Goal: Task Accomplishment & Management: Use online tool/utility

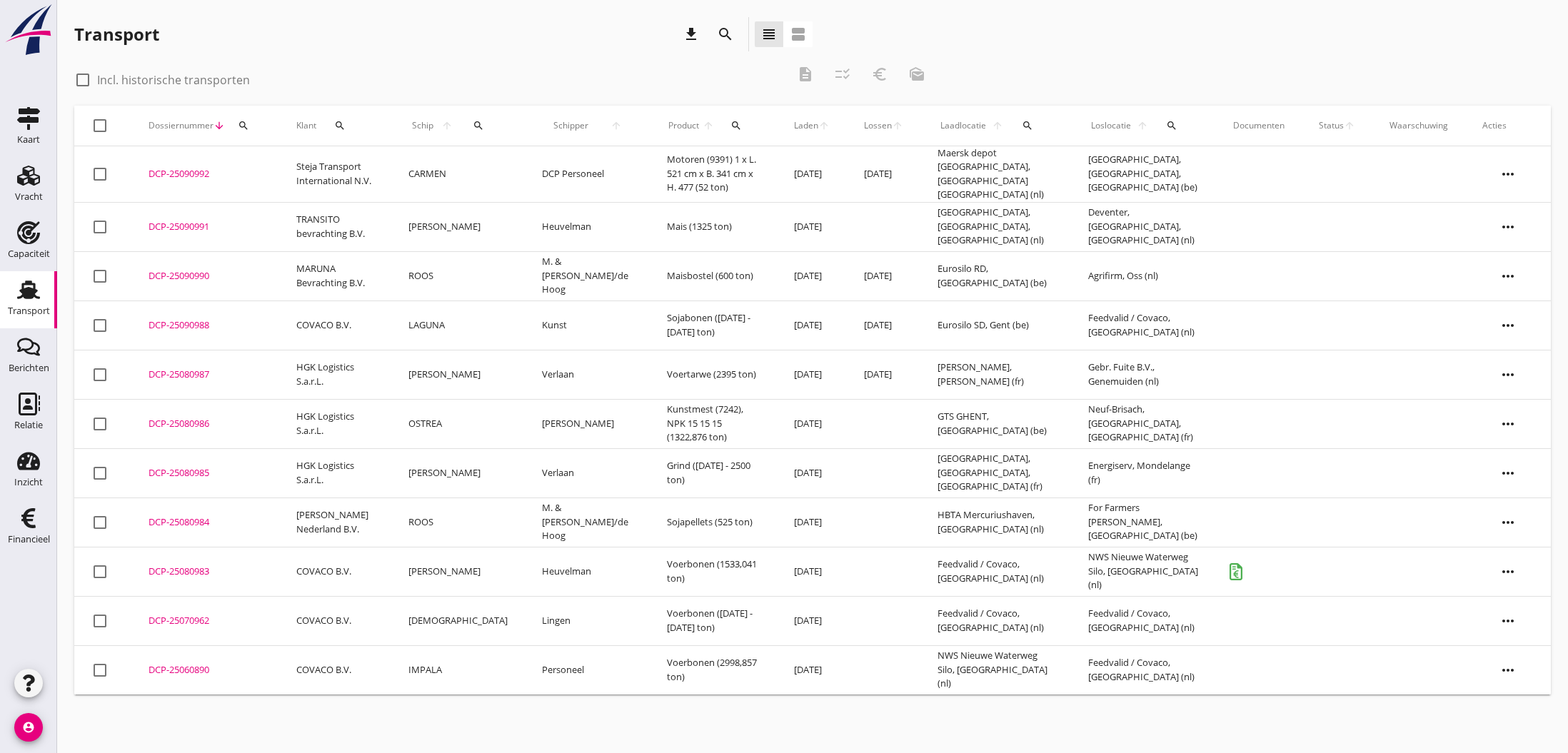
click at [174, 517] on div "DCP-25080984" at bounding box center [205, 523] width 113 height 14
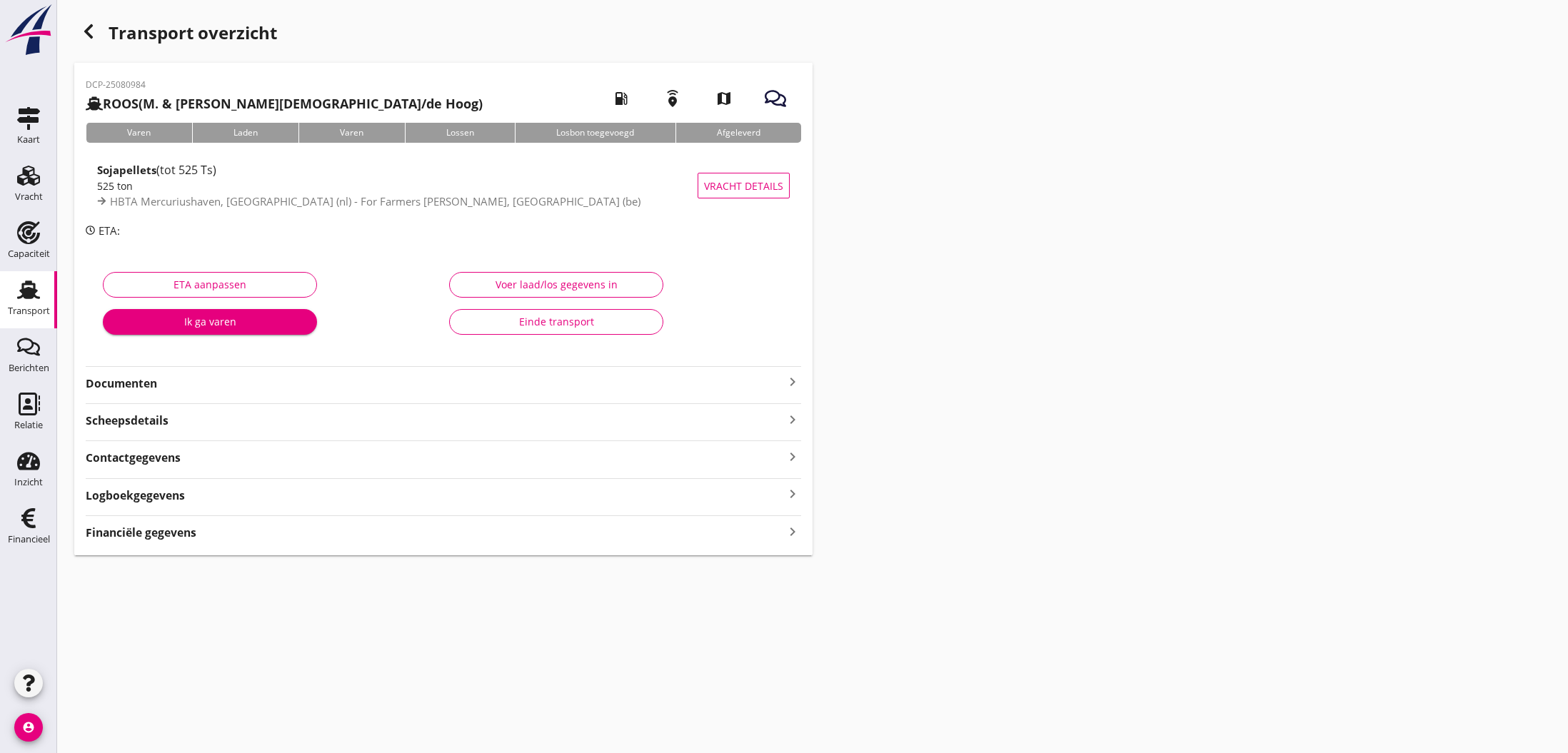
click at [785, 378] on icon "keyboard_arrow_right" at bounding box center [792, 382] width 17 height 17
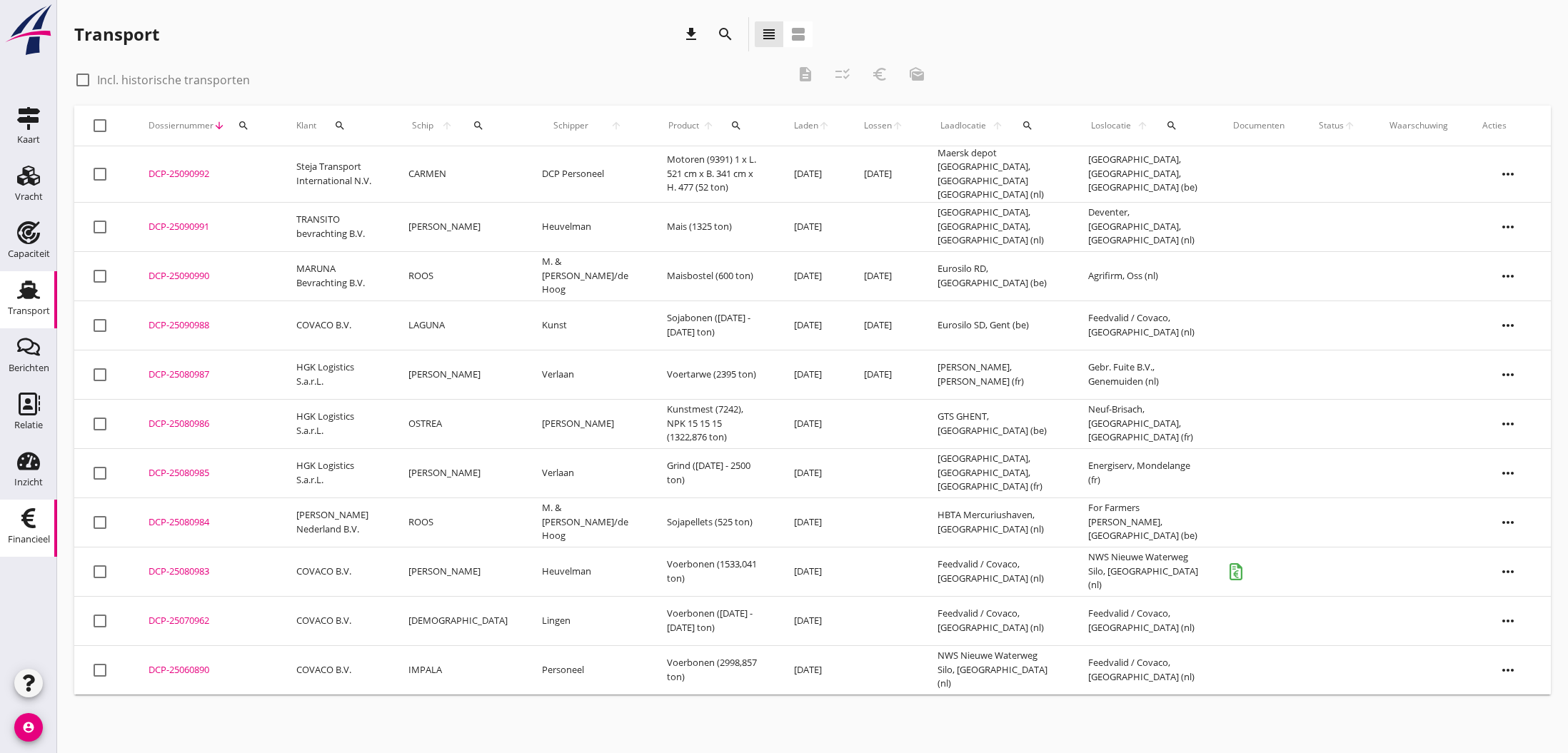
click at [34, 524] on icon "Financieel" at bounding box center [28, 518] width 23 height 23
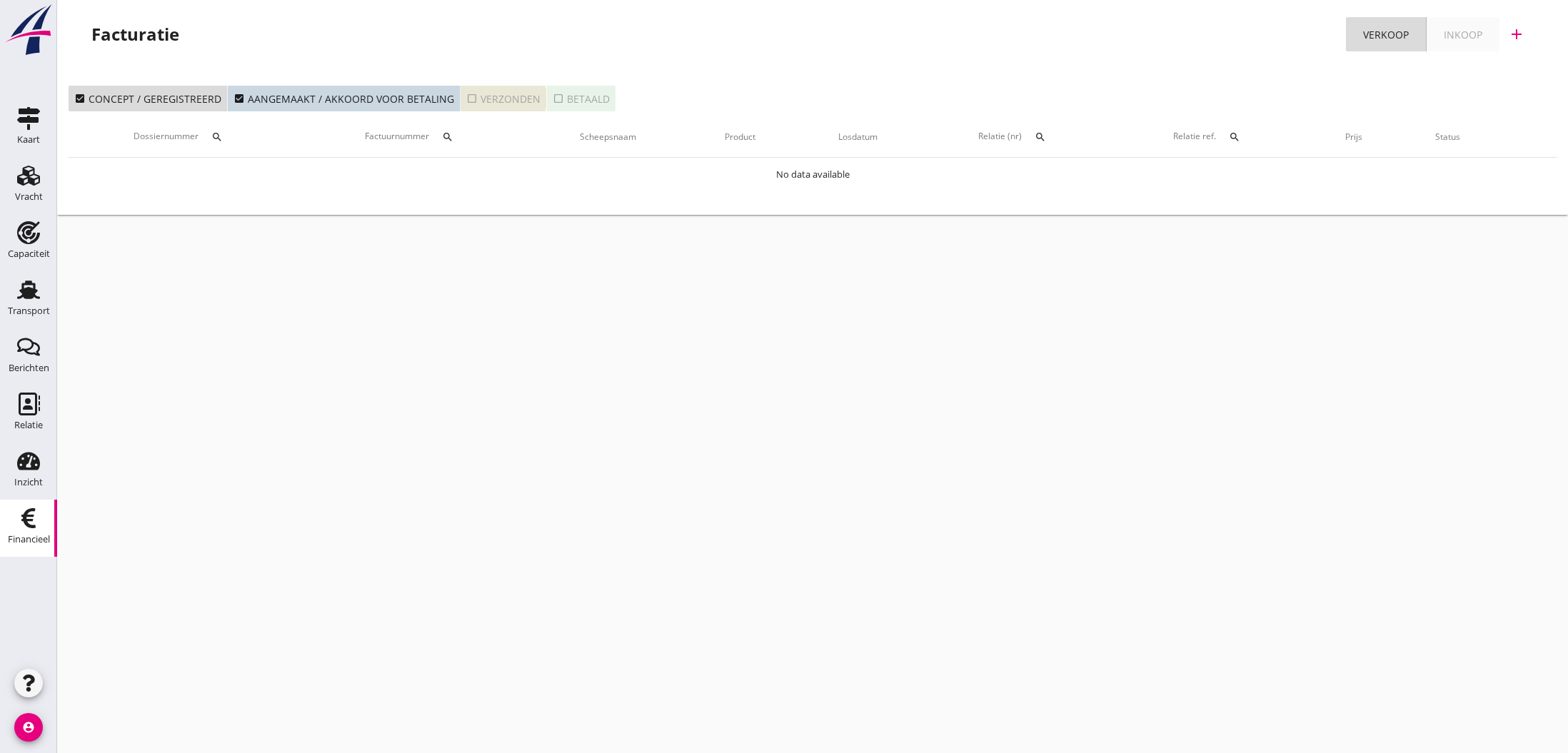
click at [466, 99] on icon "check_box_outline_blank" at bounding box center [472, 98] width 11 height 11
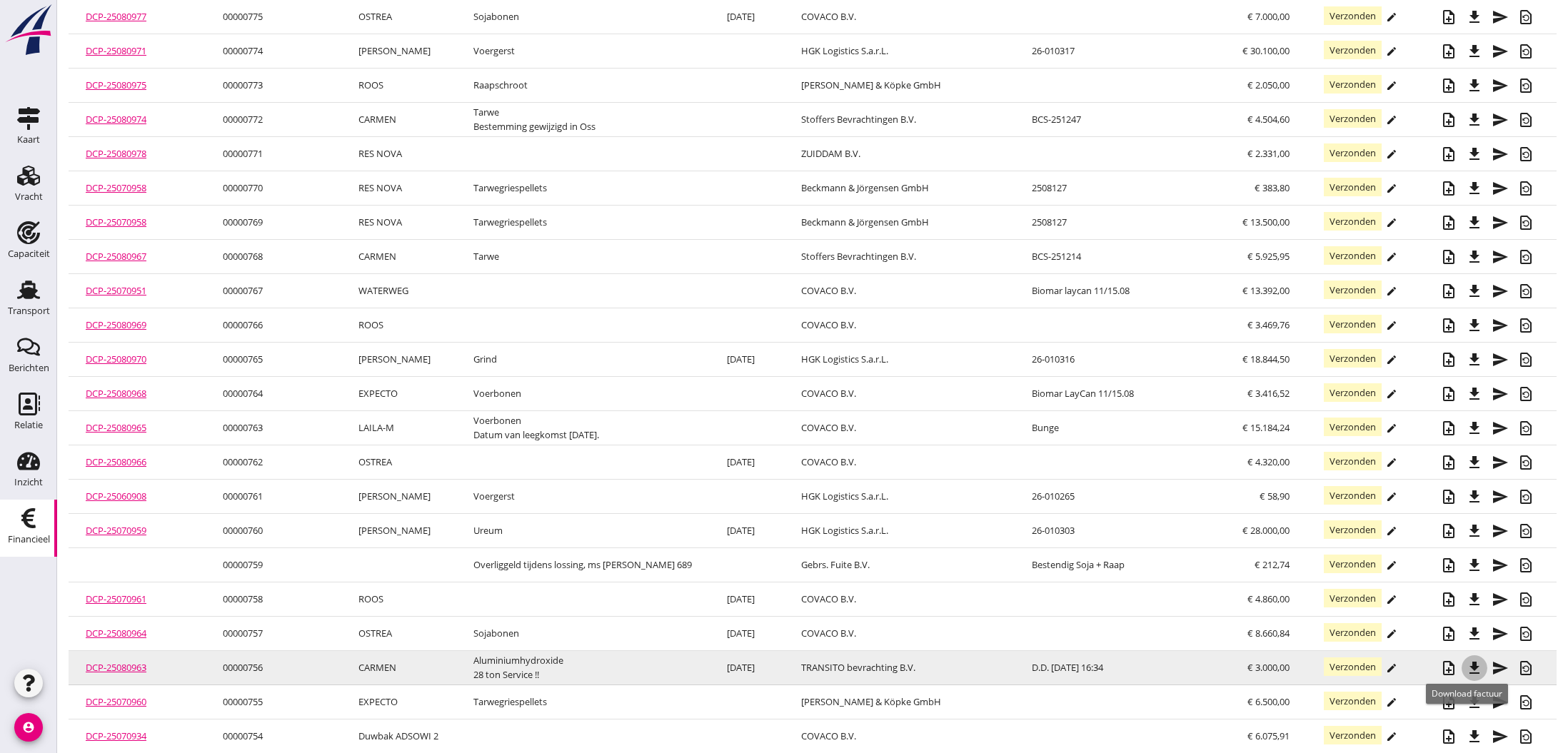
scroll to position [497, 0]
click at [1467, 666] on icon "file_download" at bounding box center [1475, 668] width 17 height 17
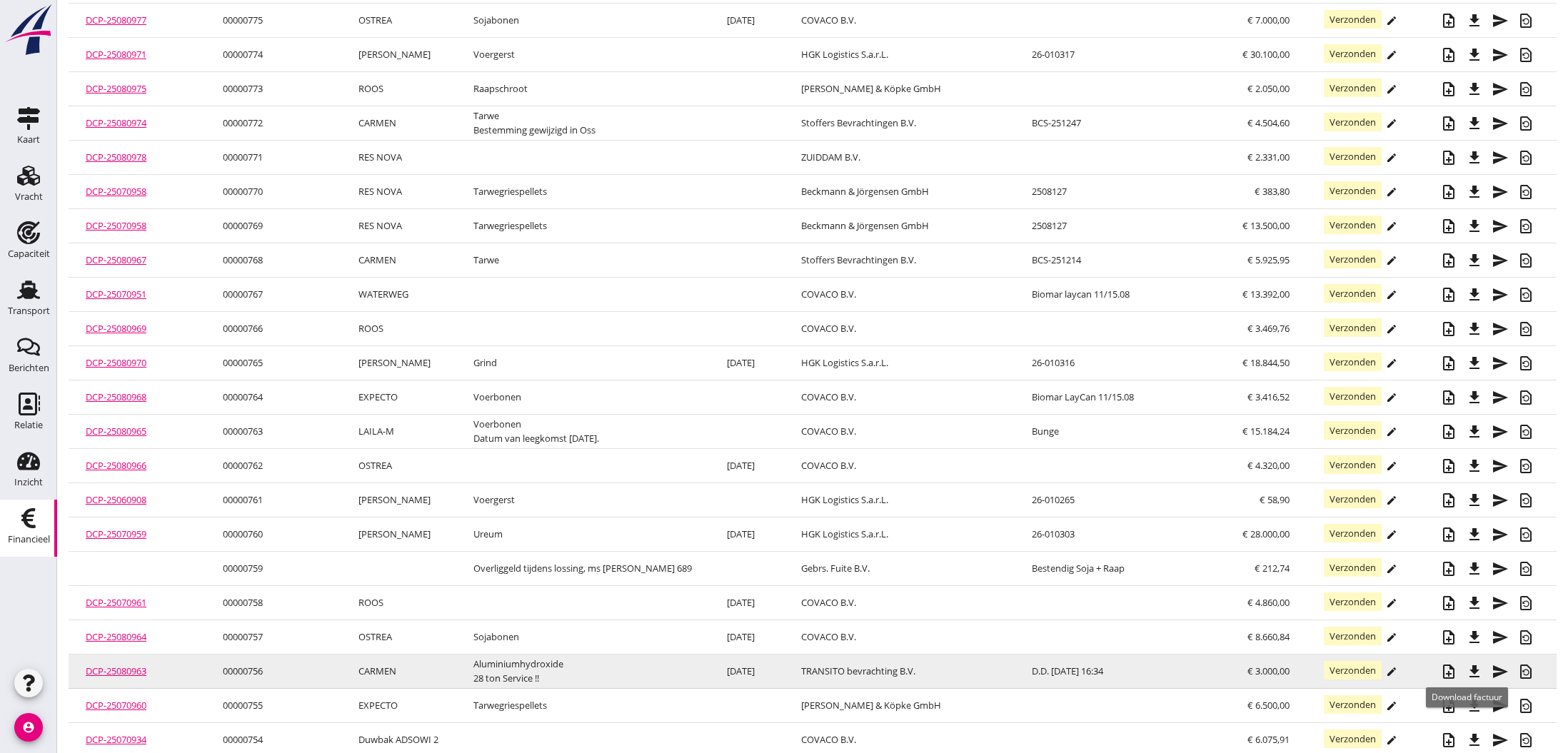
click at [1467, 672] on icon "file_download" at bounding box center [1475, 672] width 17 height 17
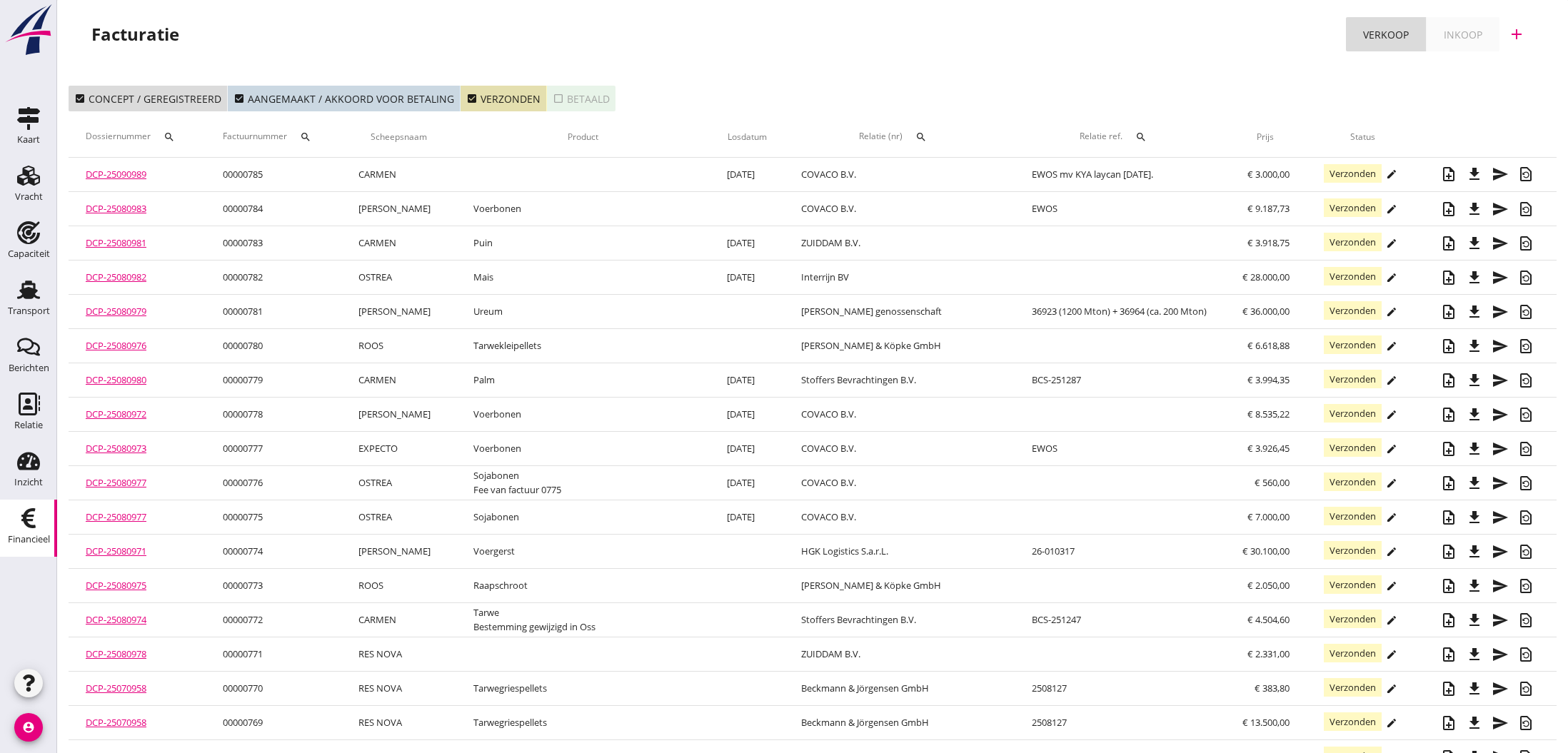
scroll to position [0, 0]
click at [466, 98] on icon "check_box" at bounding box center [472, 98] width 11 height 11
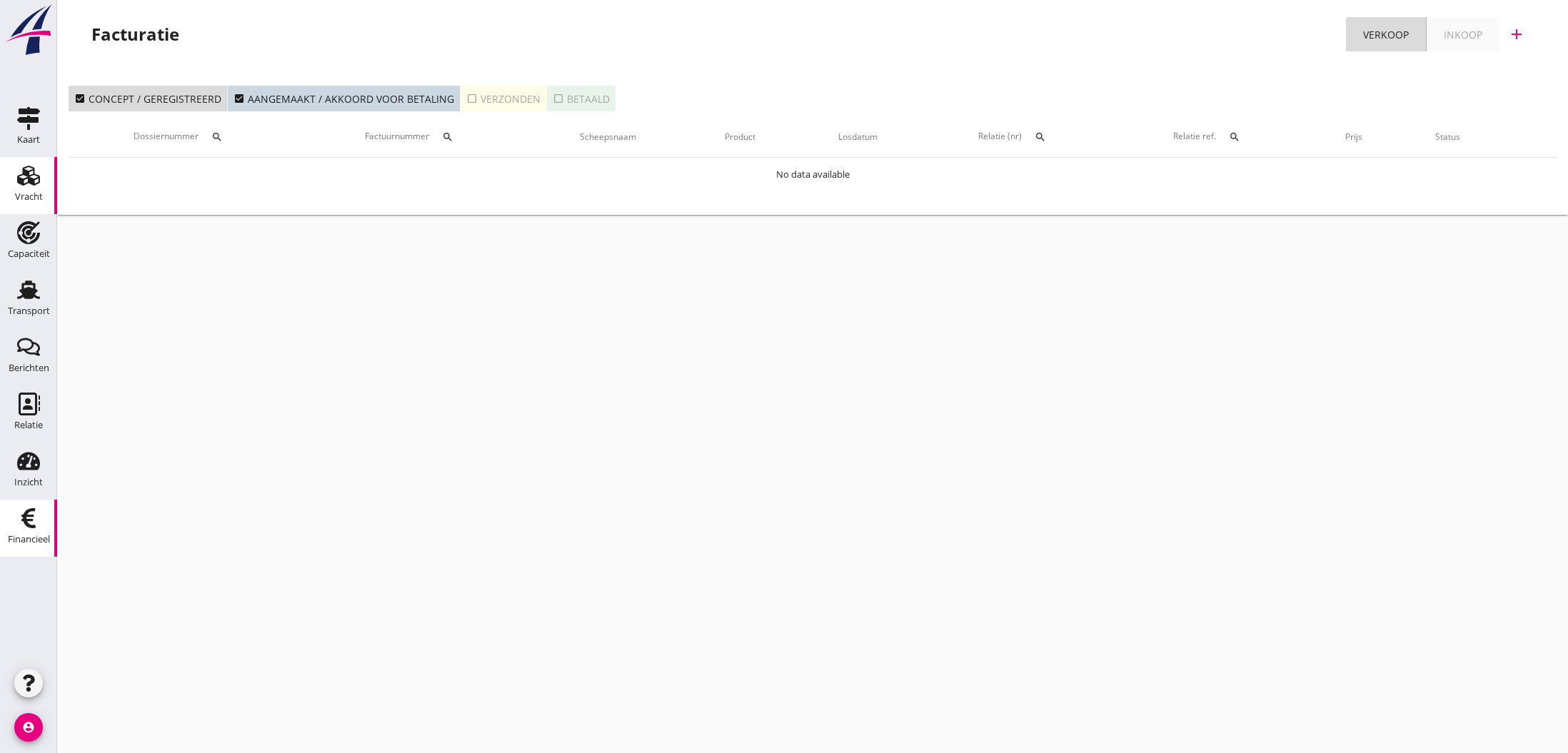
click at [22, 179] on use at bounding box center [28, 175] width 23 height 20
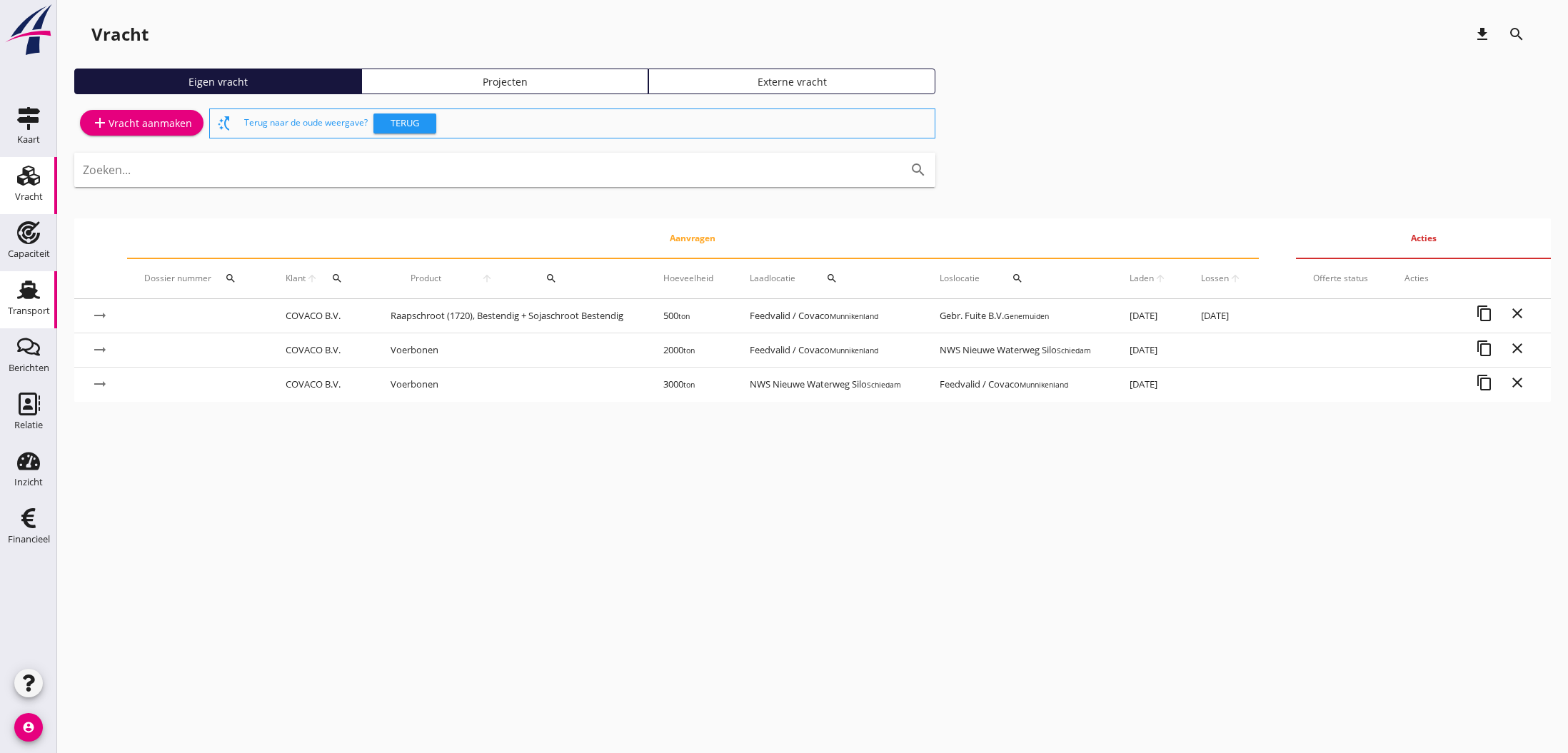
click at [28, 297] on use at bounding box center [28, 289] width 23 height 18
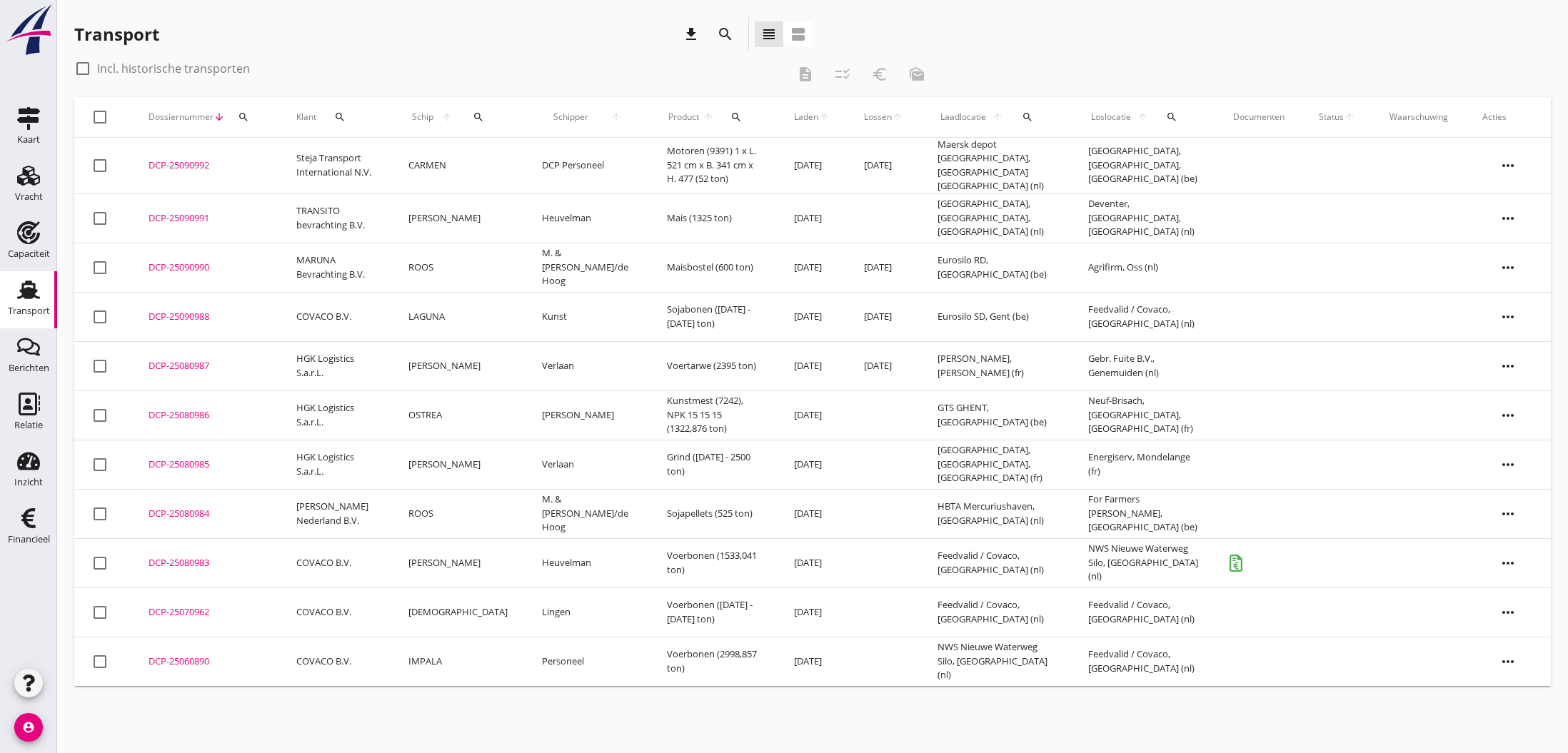
click at [193, 507] on div "DCP-25080984" at bounding box center [205, 514] width 113 height 14
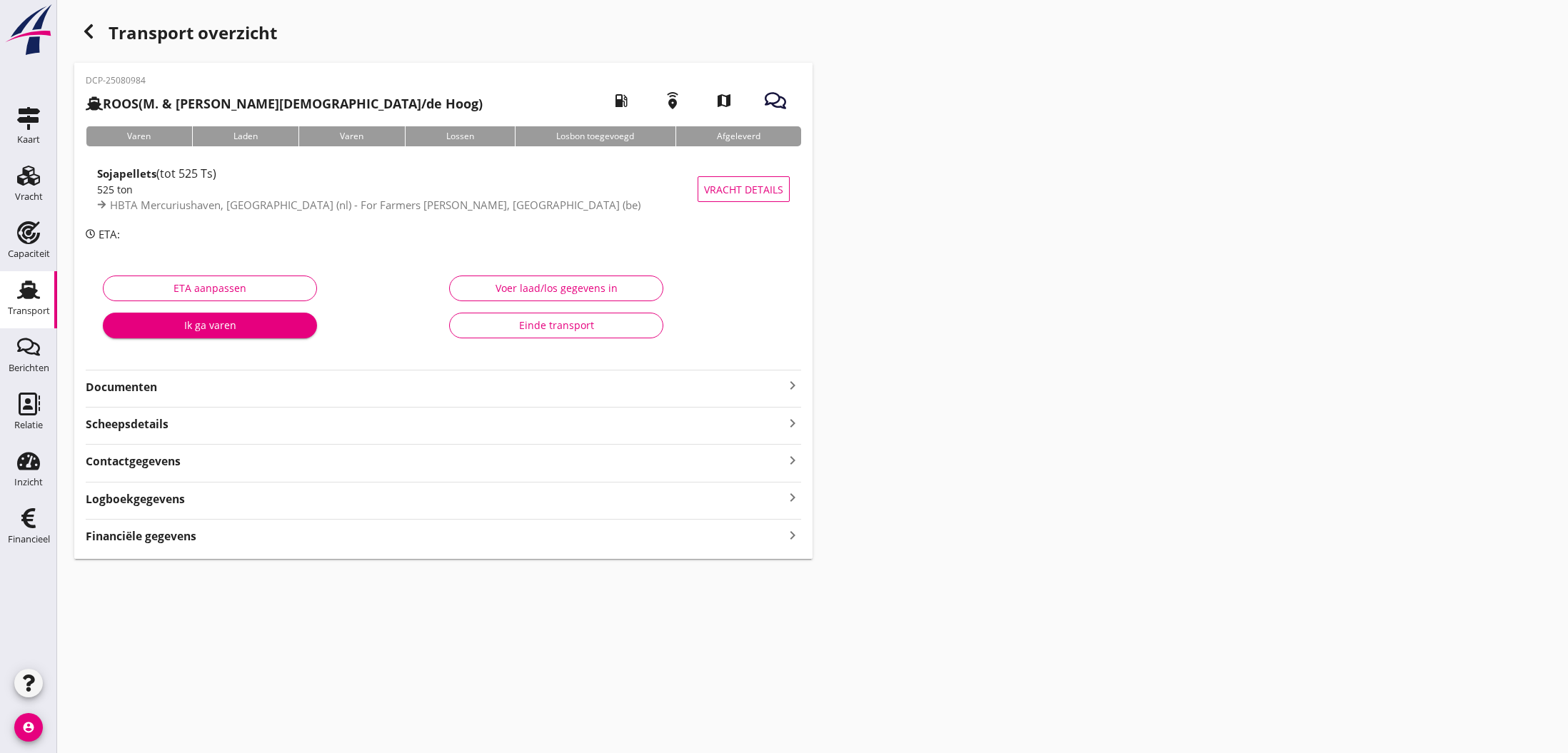
click at [789, 387] on icon "keyboard_arrow_right" at bounding box center [792, 385] width 17 height 17
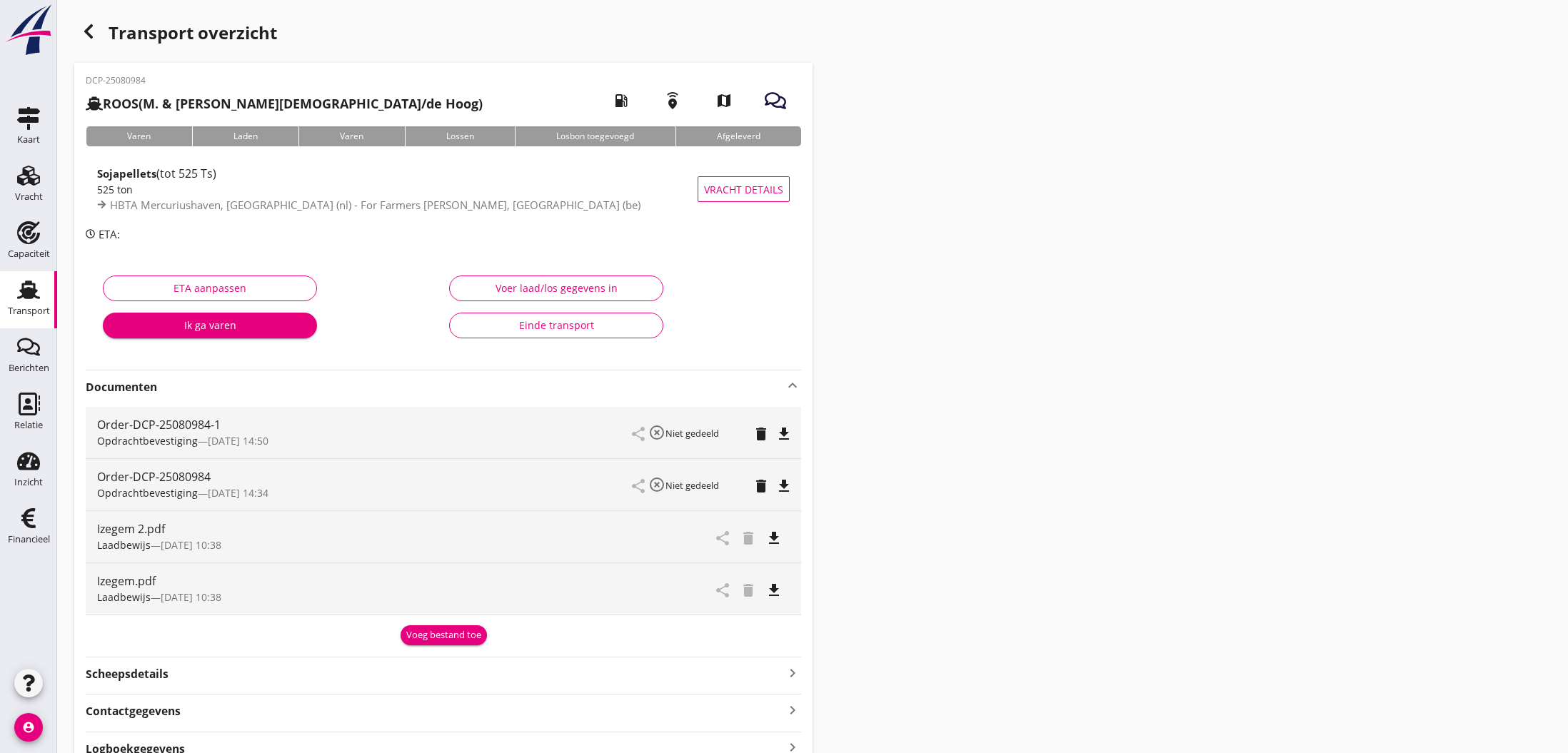
click at [423, 632] on div "Voeg bestand toe" at bounding box center [444, 636] width 75 height 14
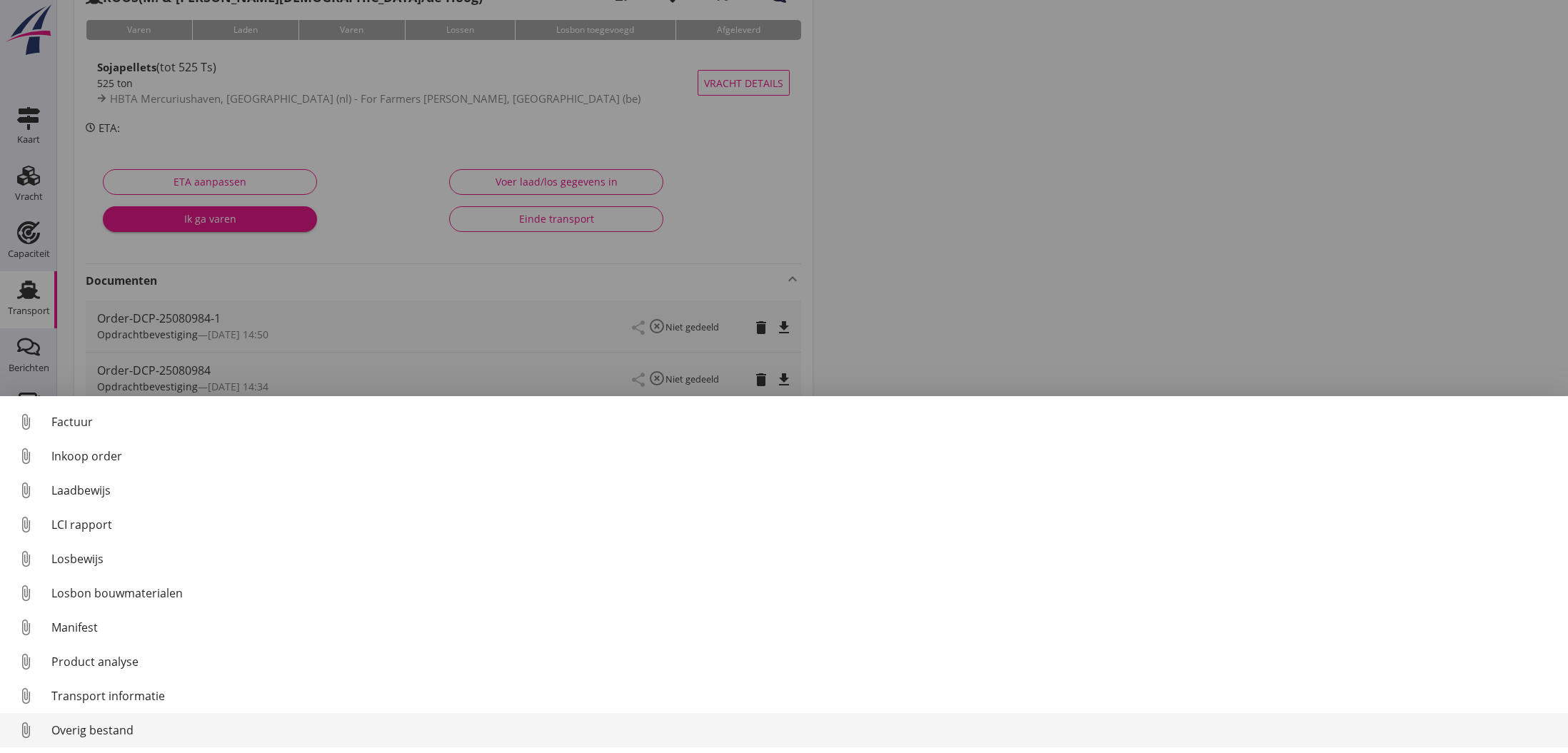
scroll to position [105, 0]
click at [64, 728] on div "Overig bestand" at bounding box center [804, 730] width 1506 height 17
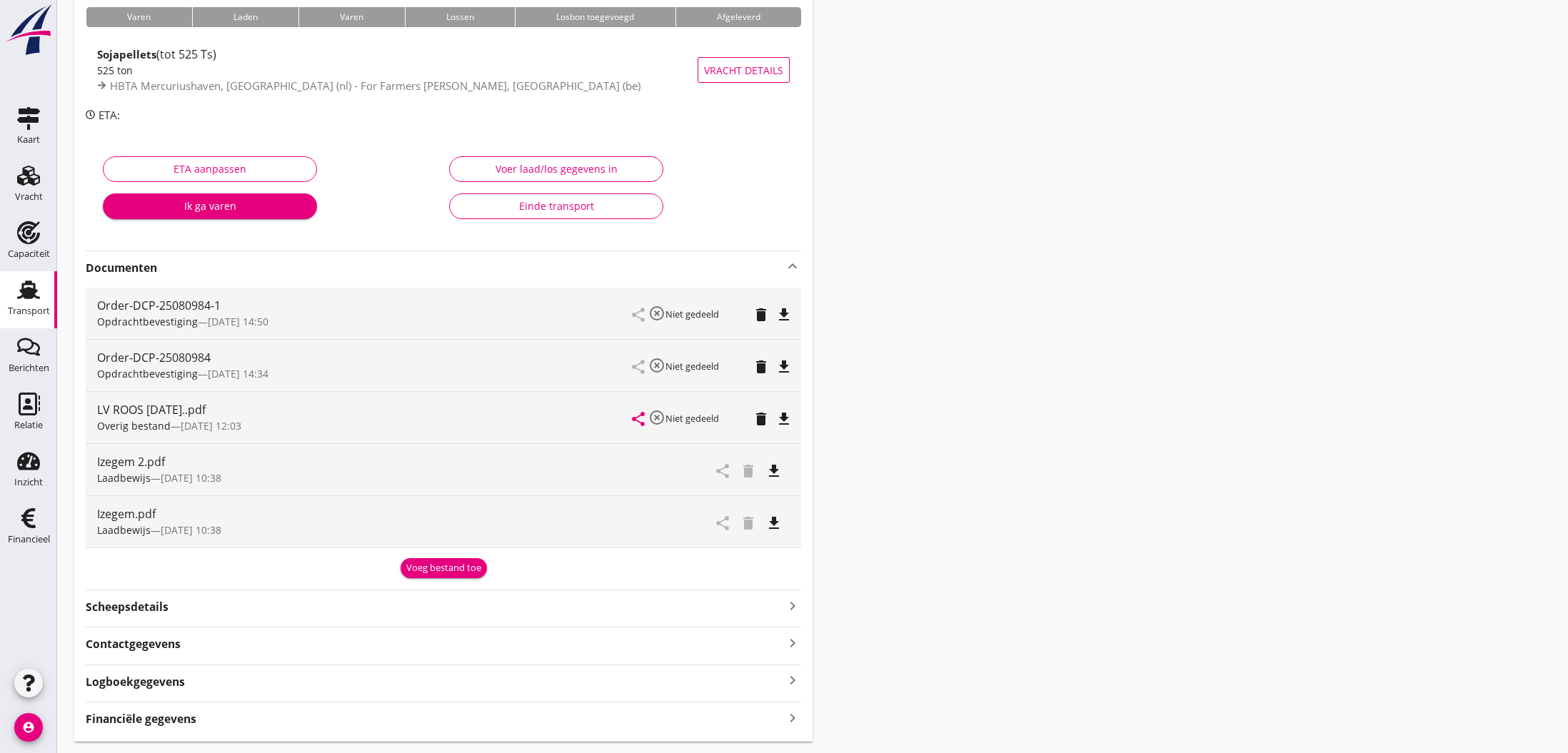
scroll to position [118, 0]
click at [118, 717] on strong "Financiële gegevens" at bounding box center [141, 719] width 111 height 17
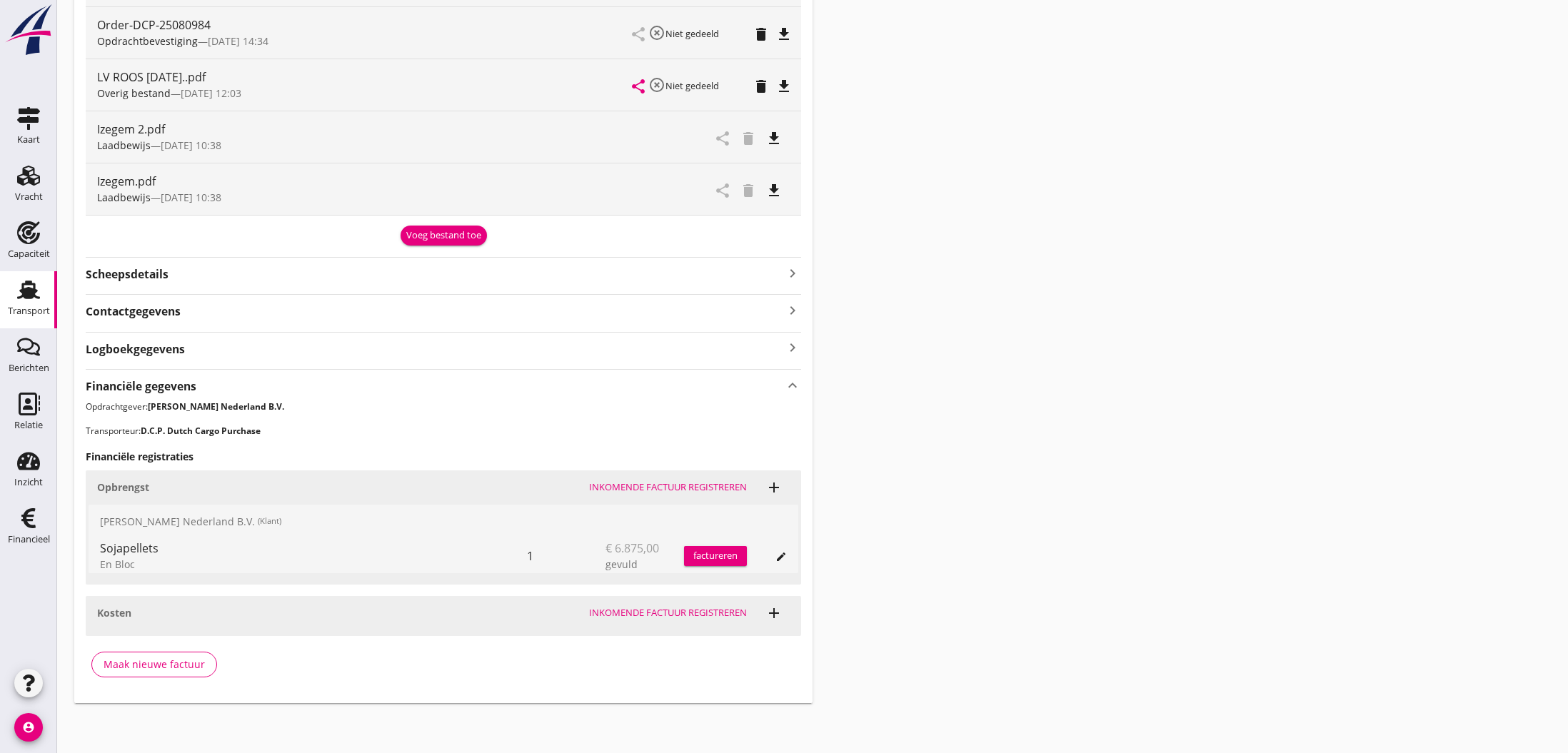
scroll to position [451, 0]
click at [164, 665] on div "Maak nieuwe factuur" at bounding box center [154, 664] width 101 height 15
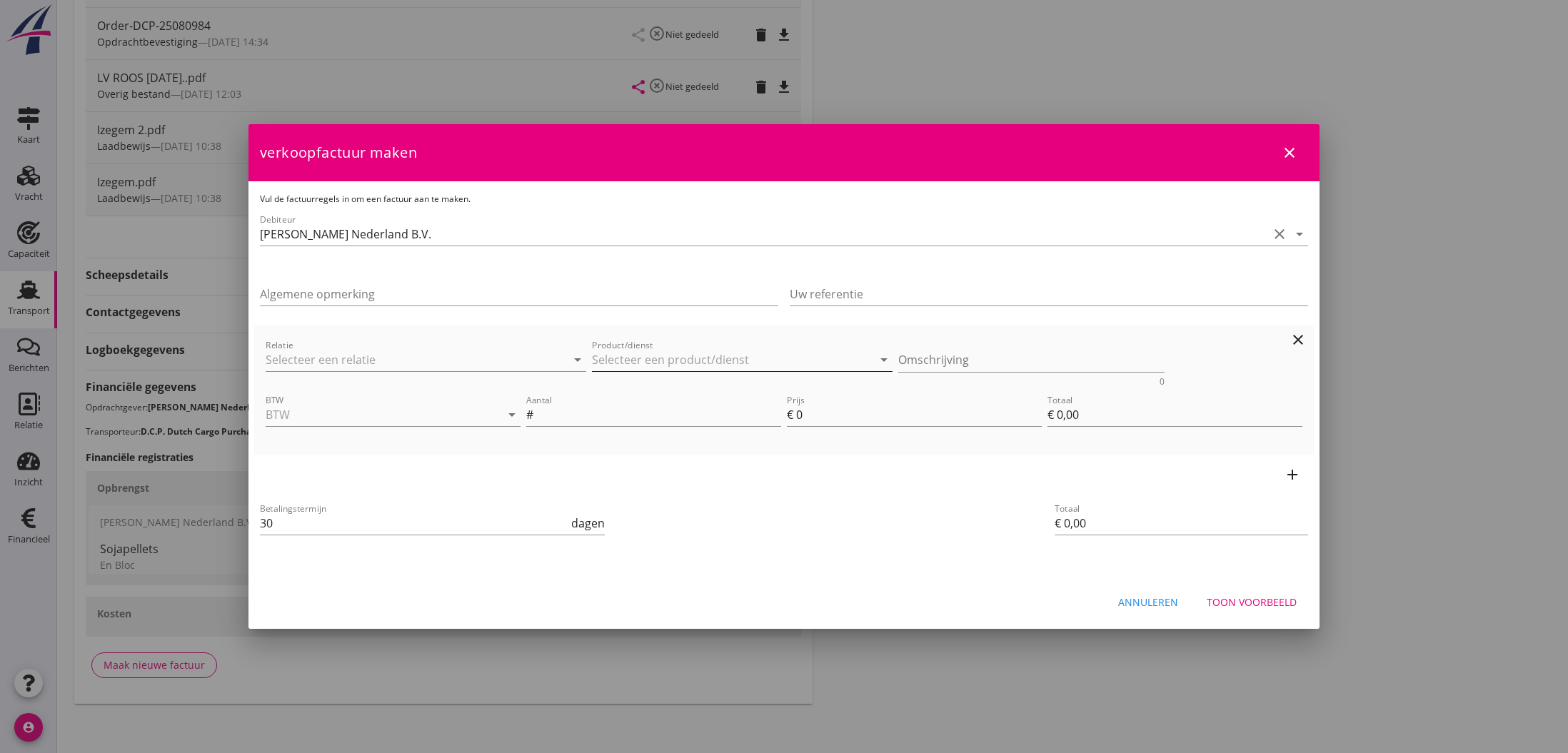
click at [616, 362] on input "Product/dienst" at bounding box center [732, 359] width 280 height 23
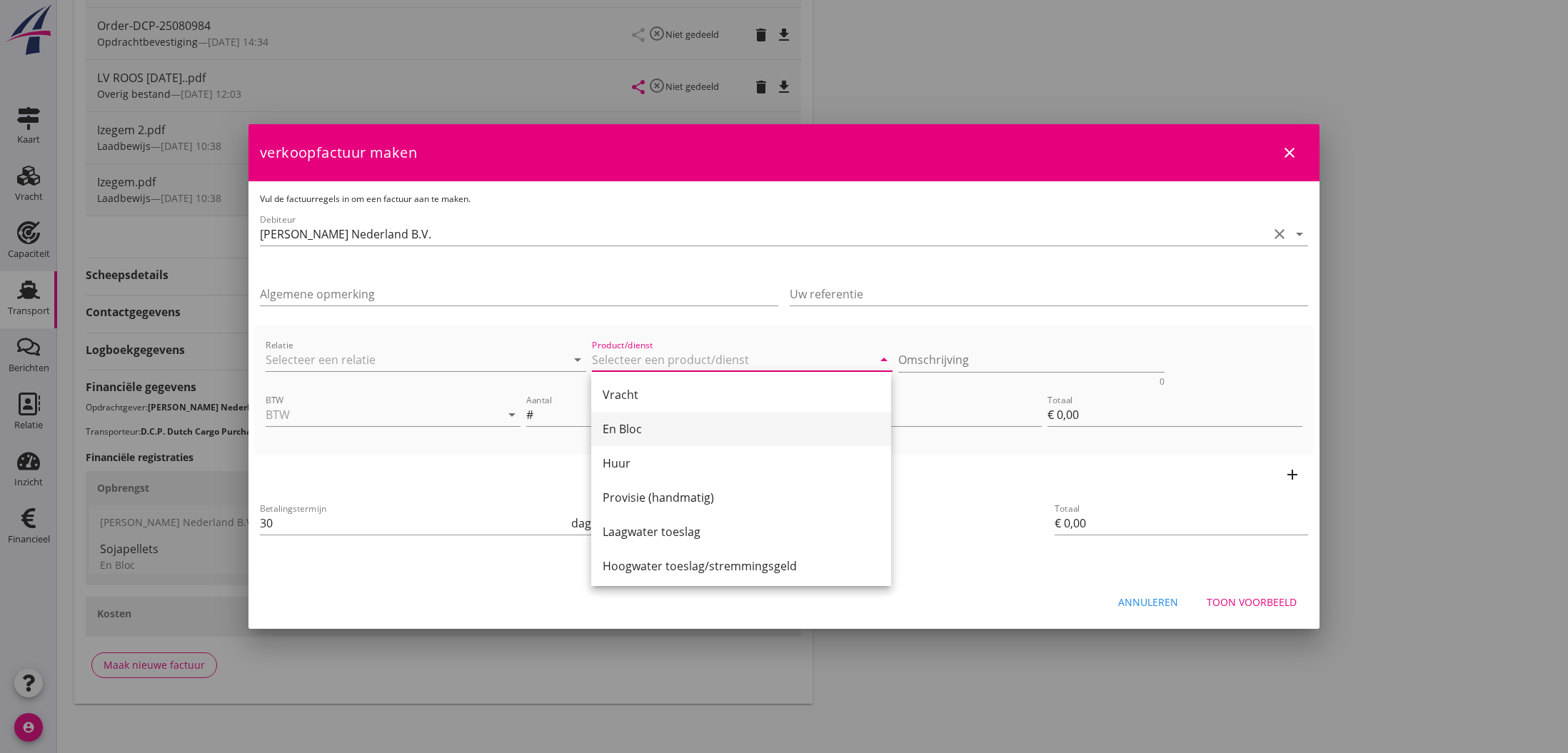
click at [621, 426] on div "En Bloc" at bounding box center [741, 429] width 277 height 17
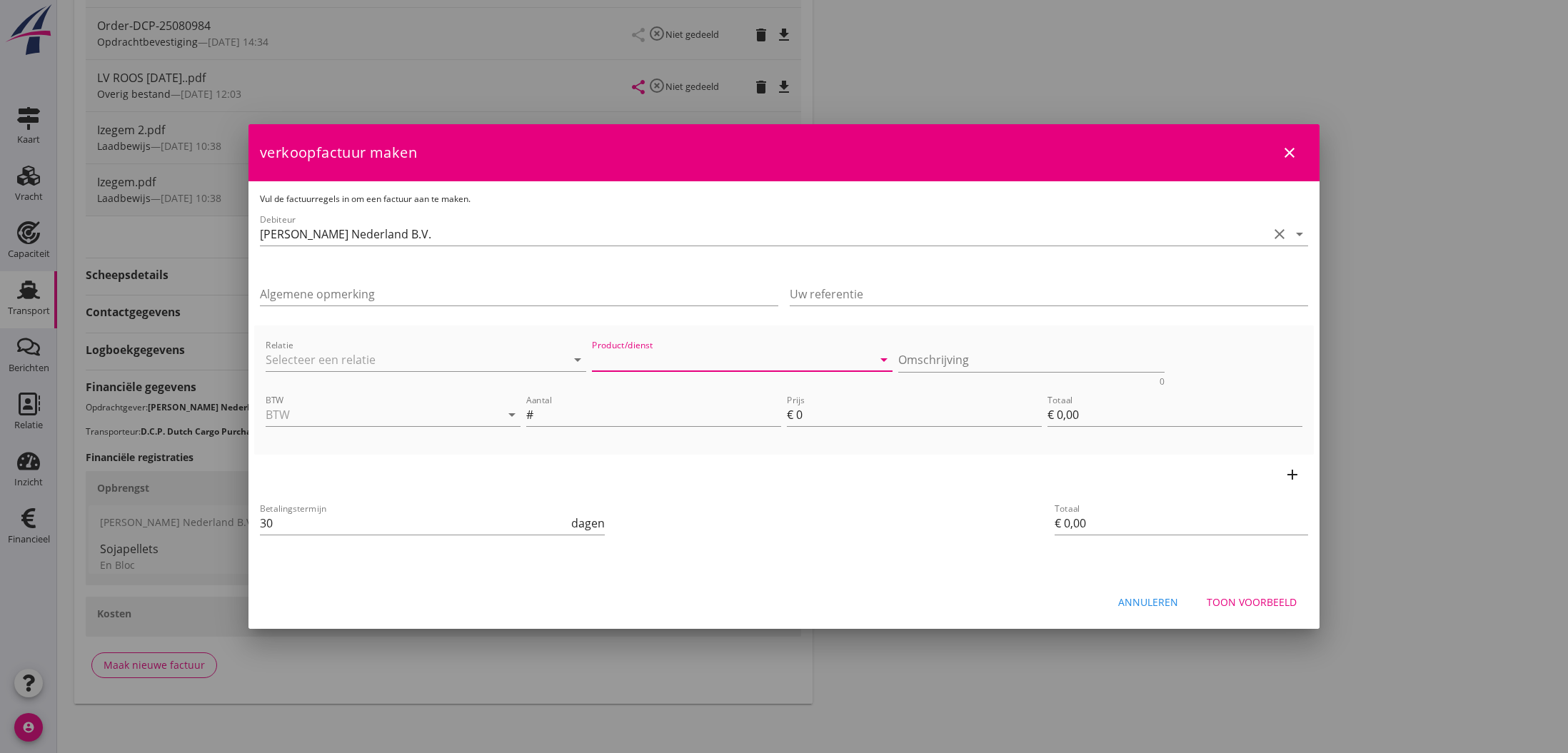
type input "En Bloc"
click at [453, 420] on input "BTW" at bounding box center [373, 414] width 215 height 23
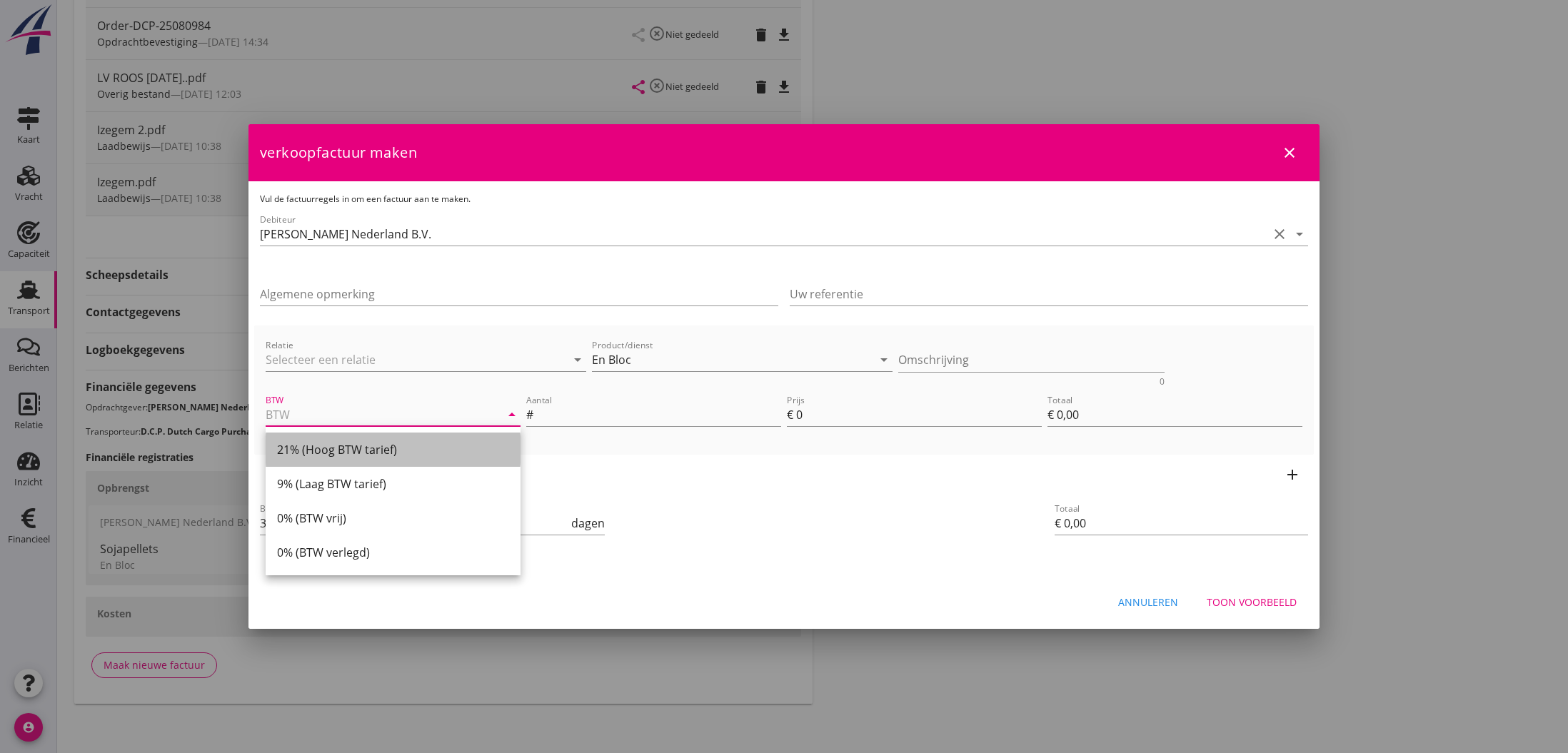
click at [401, 450] on div "21% (Hoog BTW tarief)" at bounding box center [393, 450] width 232 height 17
type input "21% (Hoog BTW tarief)"
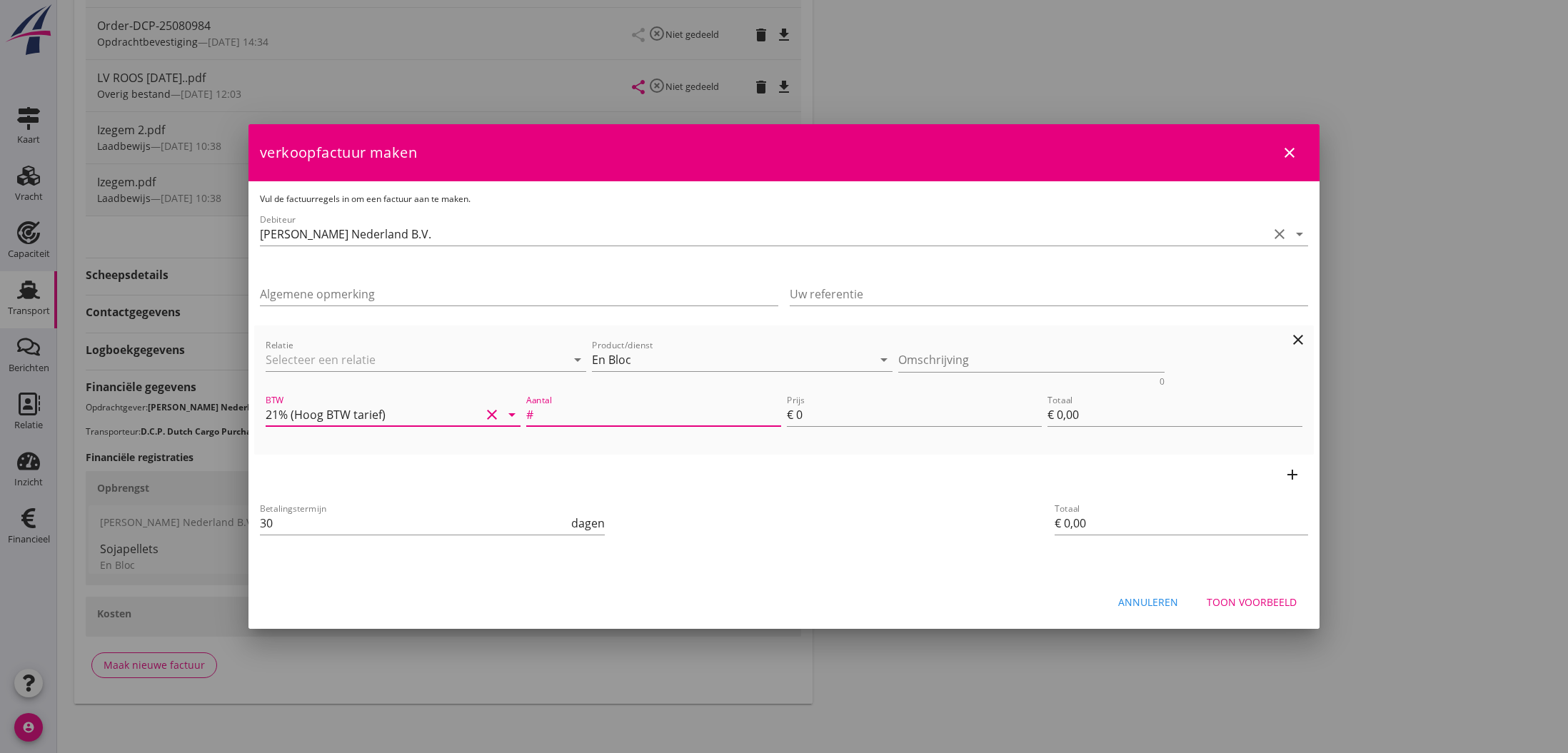
click at [571, 416] on input "Aantal" at bounding box center [658, 414] width 245 height 23
type input "1"
click at [805, 415] on input "0" at bounding box center [919, 414] width 246 height 23
type input "6"
type input "€ 6,00"
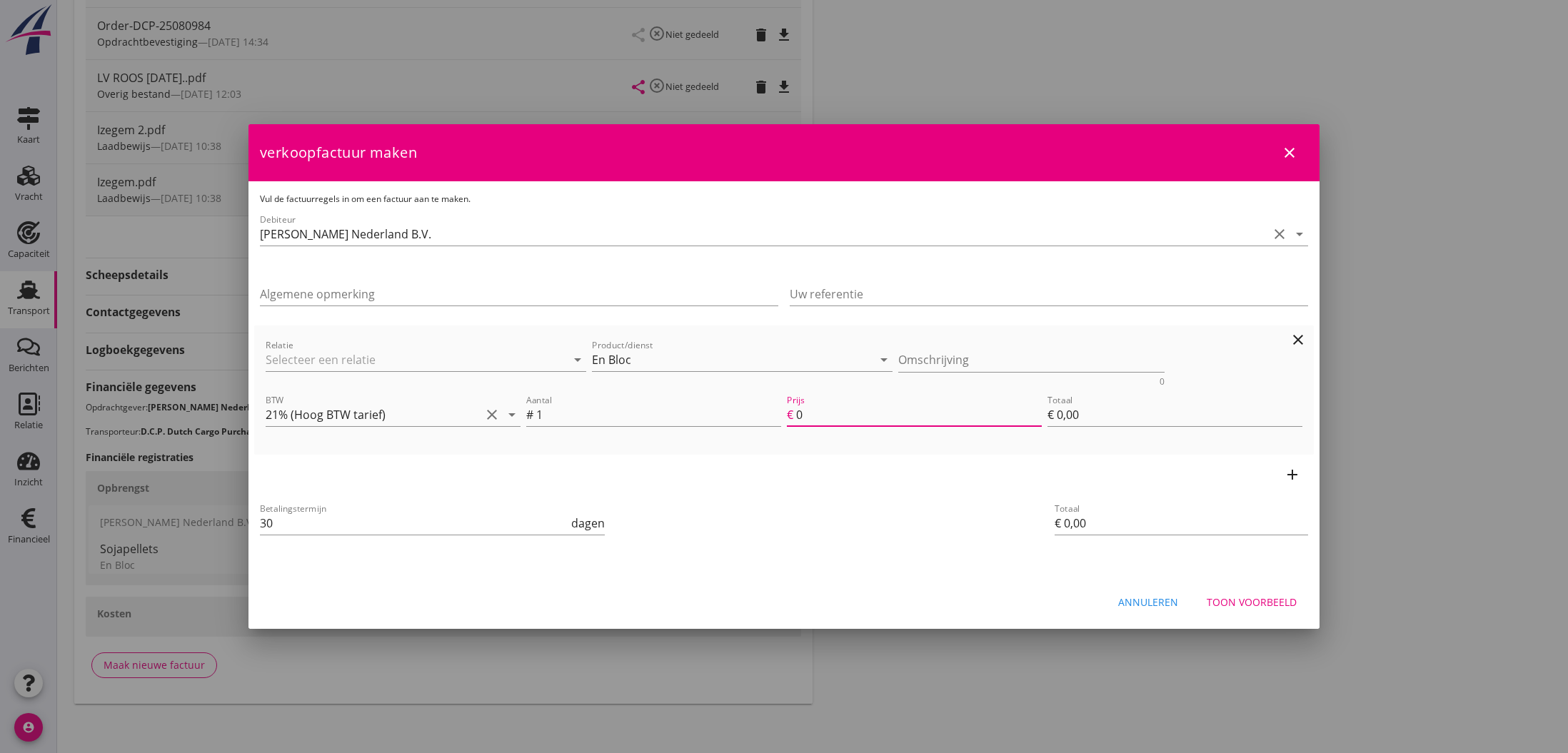
type input "€ 6,00"
type input "68"
type input "€ 68,00"
type input "687"
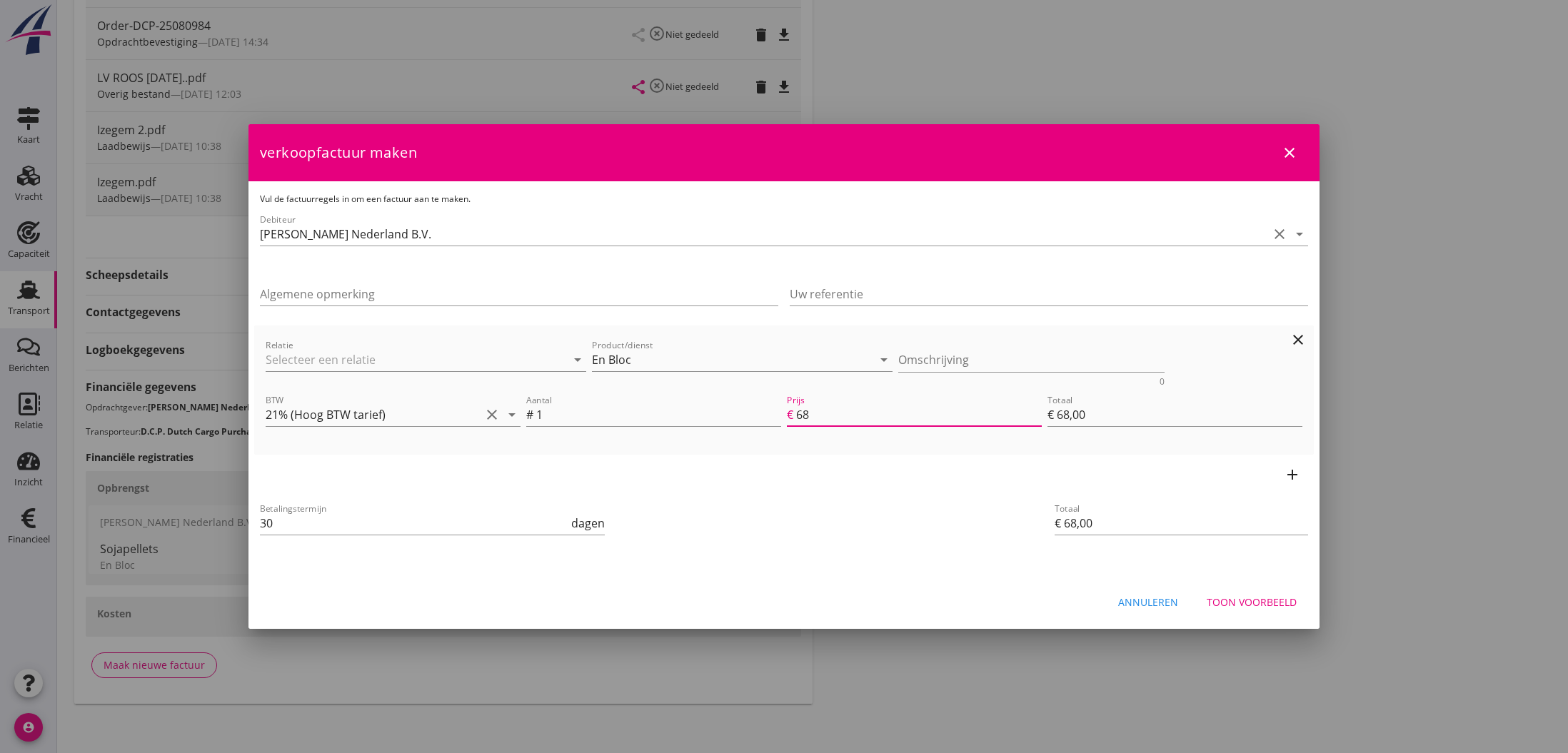
type input "€ 687,00"
type input "6875"
type input "€ 6.875,00"
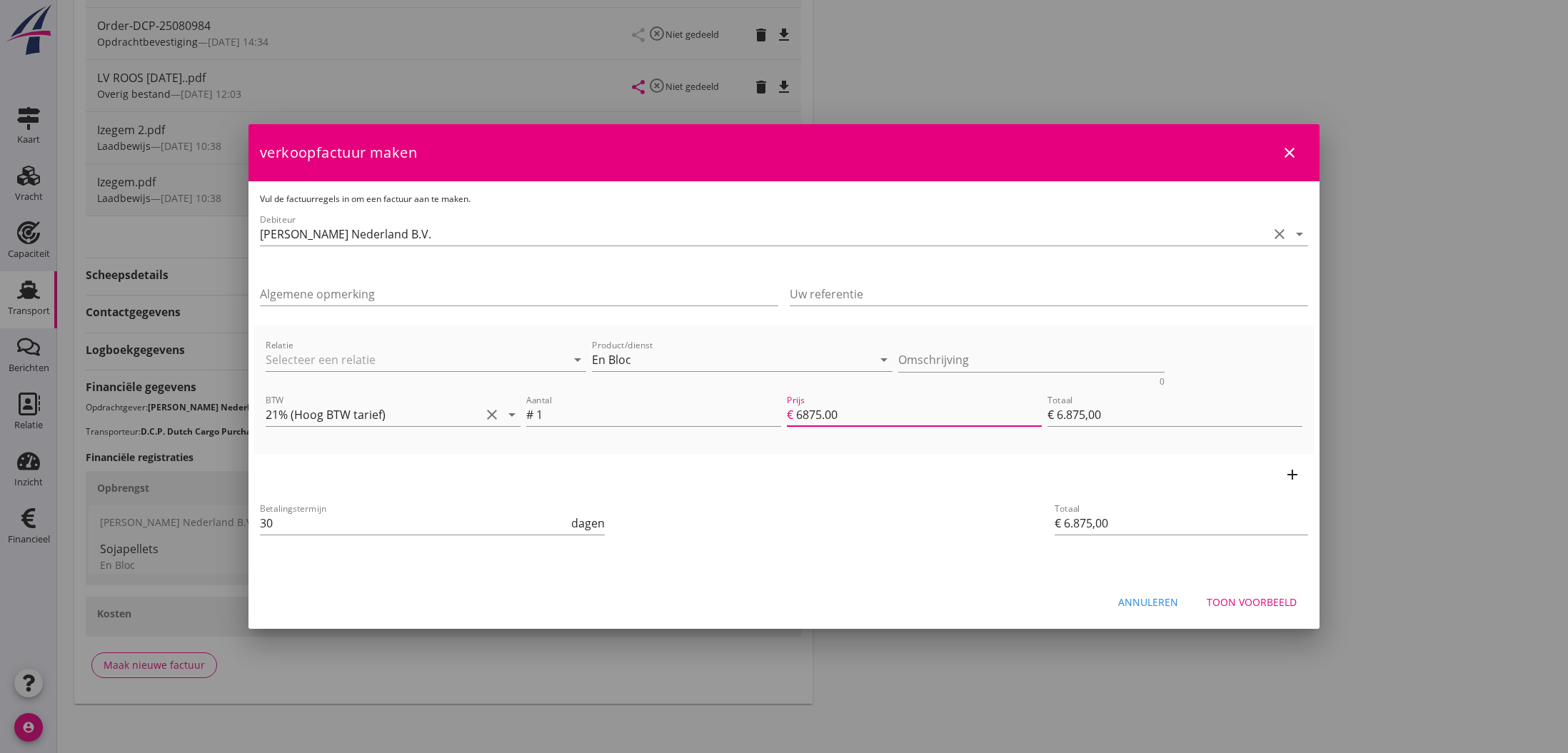
type input "6875.00"
click at [1294, 474] on icon "add" at bounding box center [1292, 474] width 17 height 17
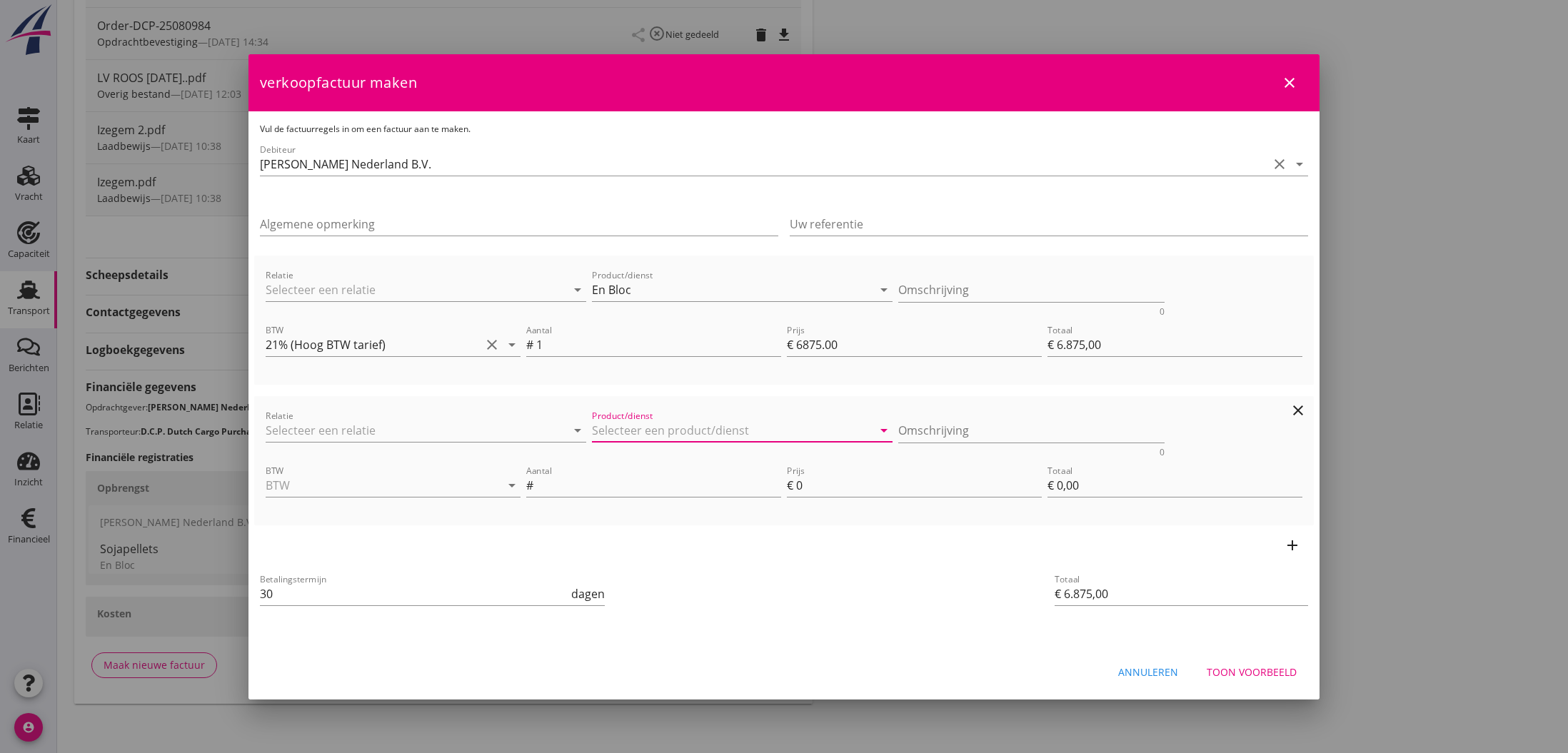
click at [649, 433] on input "Product/dienst" at bounding box center [732, 430] width 280 height 23
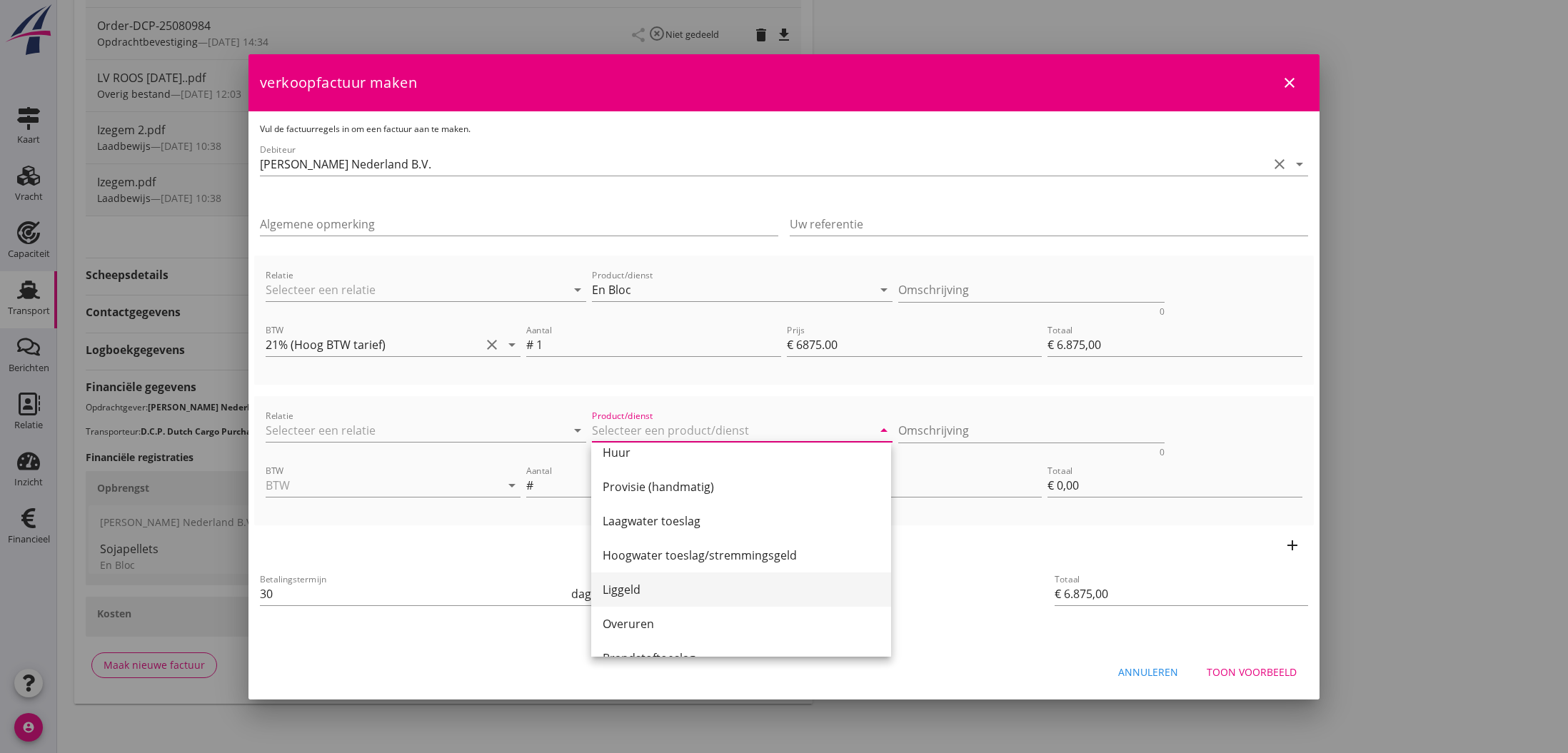
scroll to position [82, 0]
click at [633, 588] on div "Liggeld" at bounding box center [741, 589] width 277 height 17
type input "Liggeld"
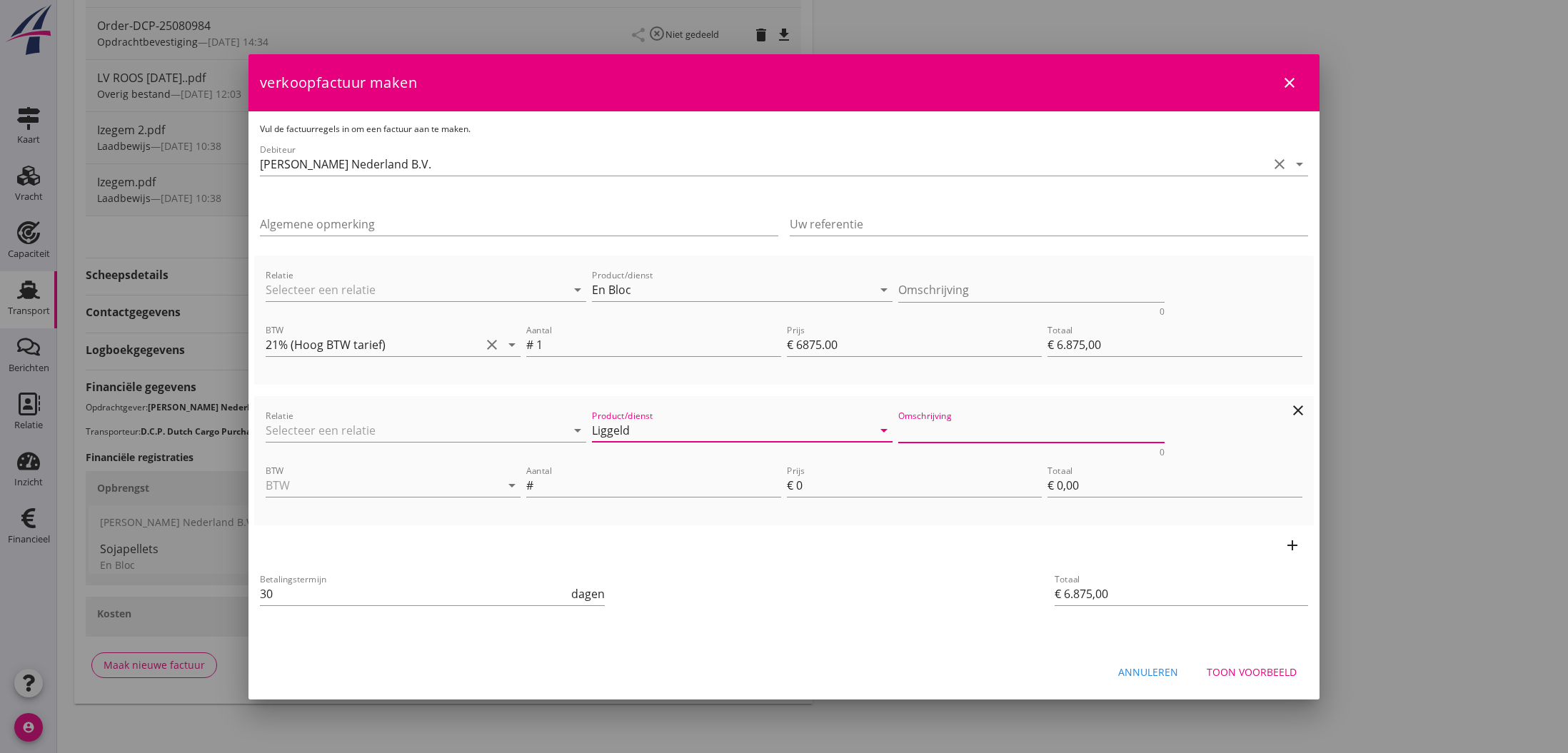
click at [934, 436] on textarea "Omschrijving" at bounding box center [1032, 431] width 267 height 24
type textarea "29.08 18"
click at [961, 292] on textarea "Omschrijving" at bounding box center [1032, 291] width 267 height 24
type textarea "`"
type textarea "Laadgereed [DATE]00 uur t/m 29.08 18.00 uur"
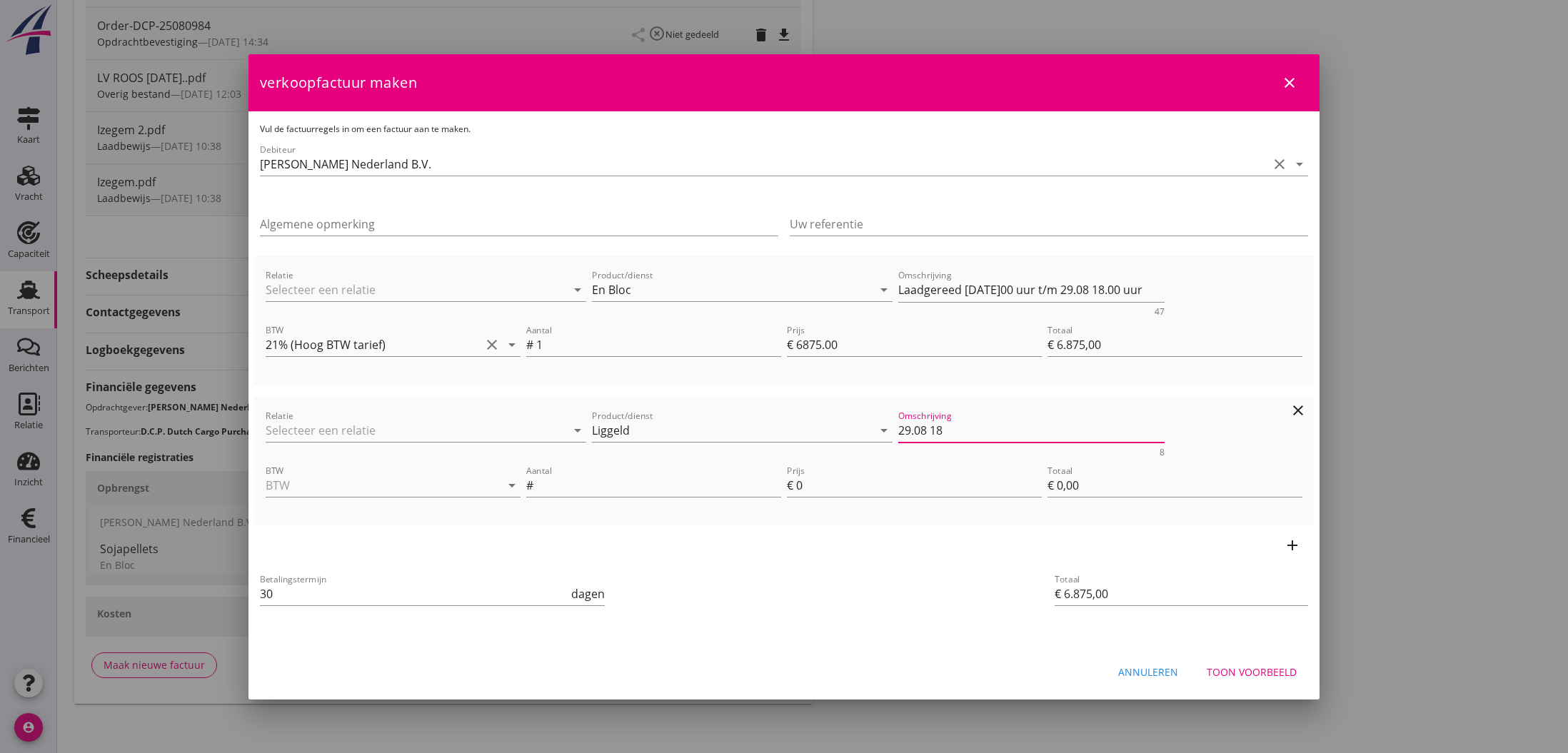
click at [955, 428] on textarea "29.08 18" at bounding box center [1032, 431] width 267 height 24
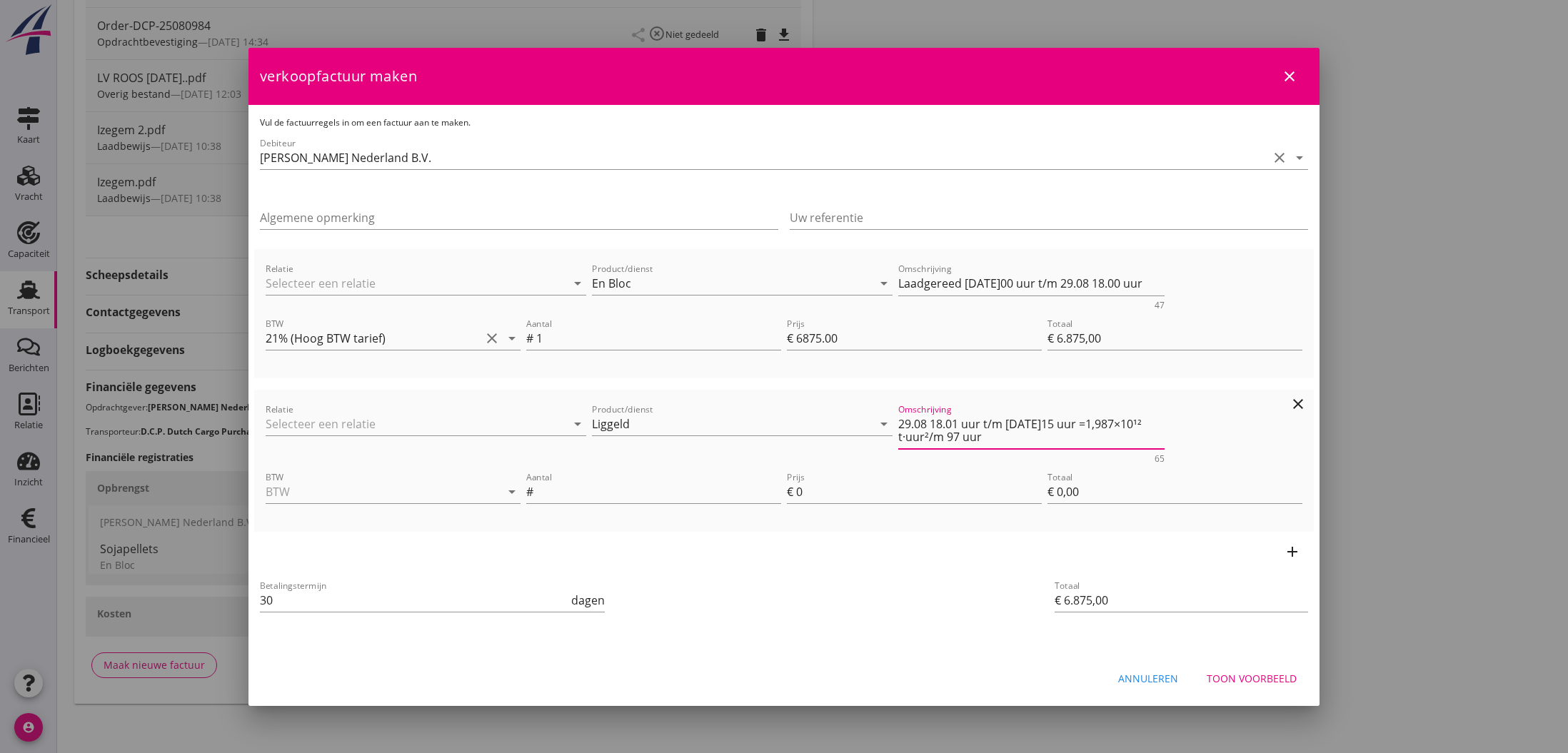
click at [943, 436] on textarea "29.08 18.01 uur t/m [DATE]15 uur =1,987×10¹² t·uur²/m 97 uur" at bounding box center [1032, 431] width 267 height 37
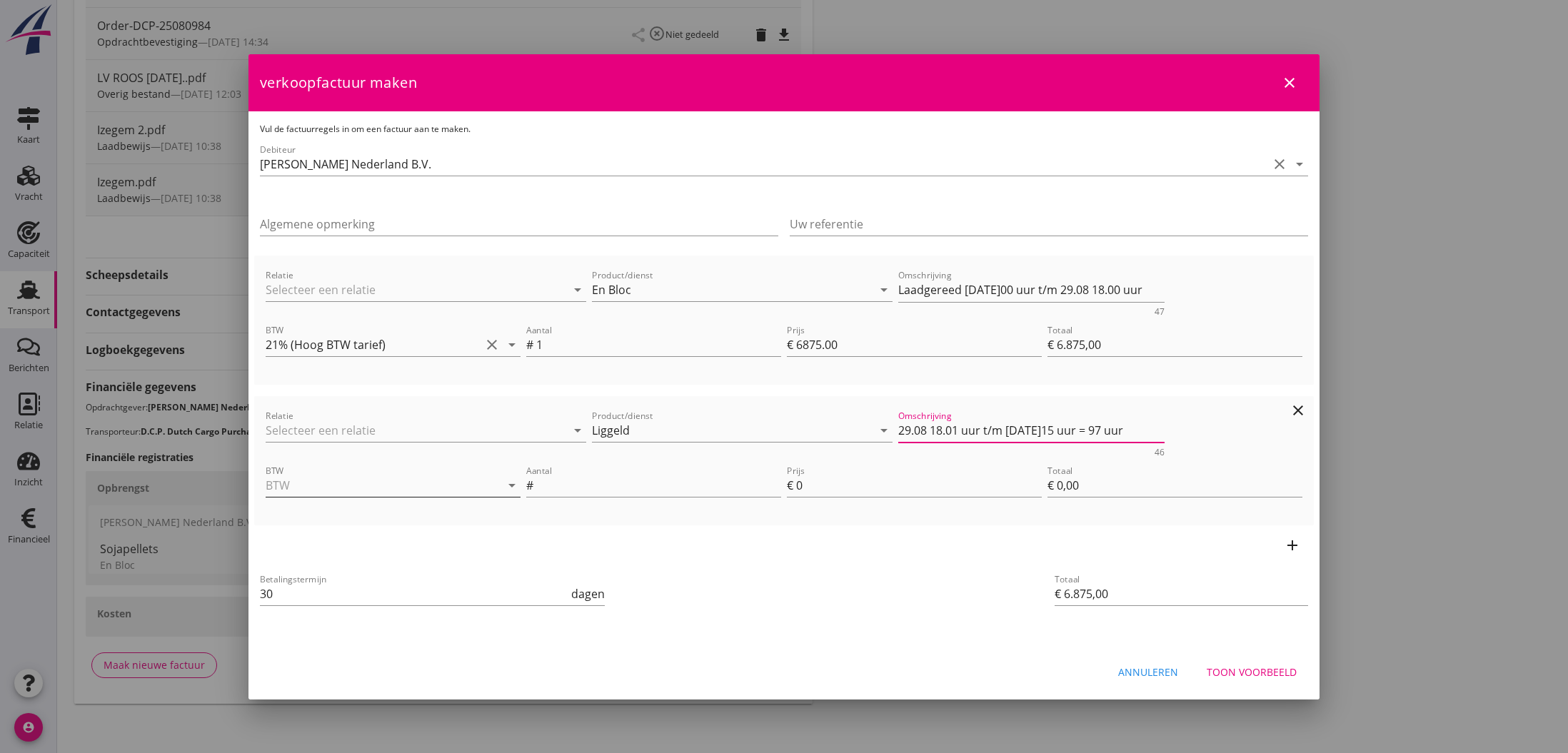
type textarea "29.08 18.01 uur t/m [DATE]15 uur = 97 uur"
click at [383, 490] on input "BTW" at bounding box center [373, 485] width 215 height 23
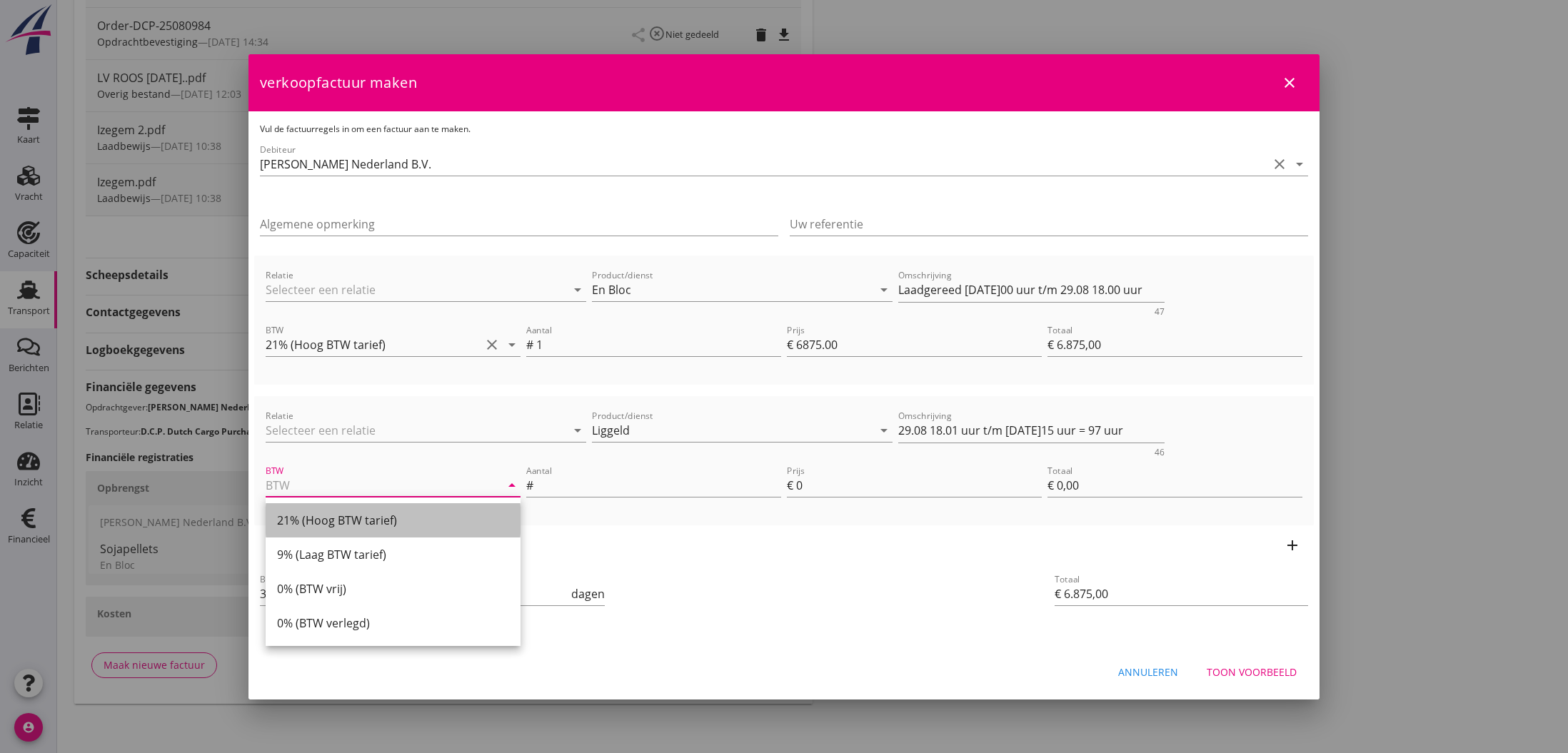
click at [302, 515] on div "21% (Hoog BTW tarief)" at bounding box center [393, 520] width 232 height 17
type input "21% (Hoog BTW tarief)"
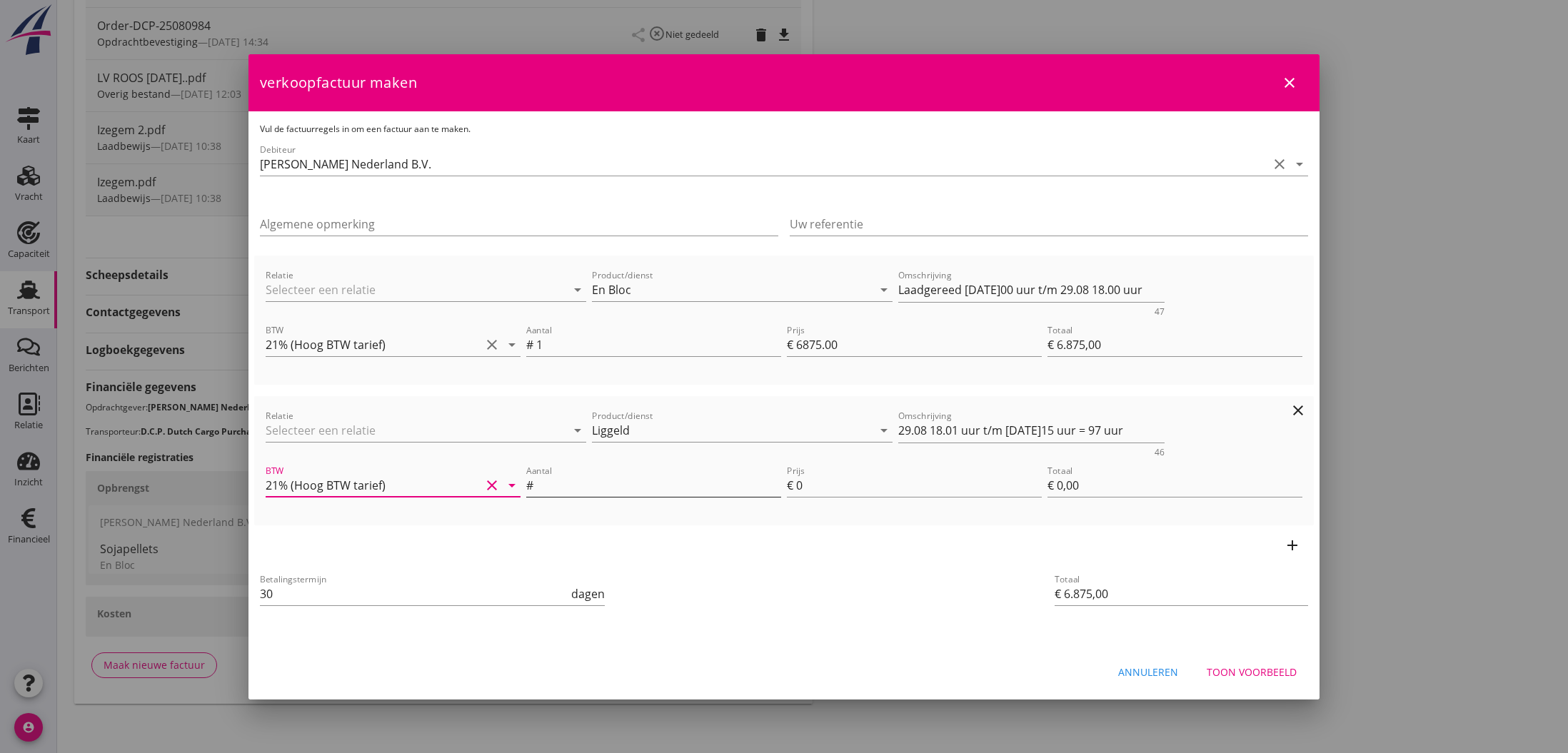
click at [584, 484] on input "Aantal" at bounding box center [658, 485] width 245 height 23
type input "97"
click at [805, 486] on input "0" at bounding box center [919, 485] width 246 height 23
type input "€ 6.972,00"
type input "1"
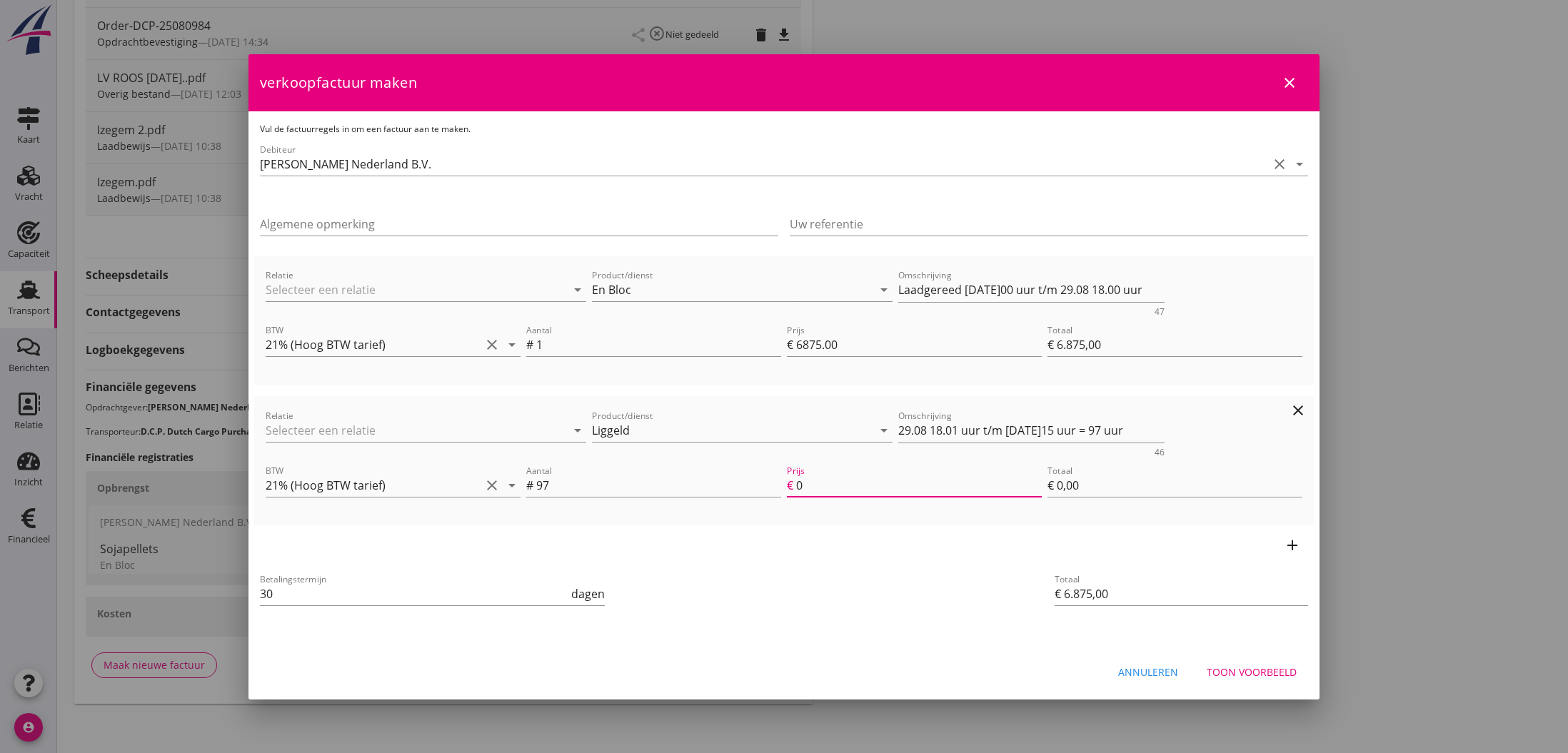
type input "€ 97,00"
type input "€ 8.718,00"
type input "19"
type input "€ 1.843,00"
type input "€ 8.747,10"
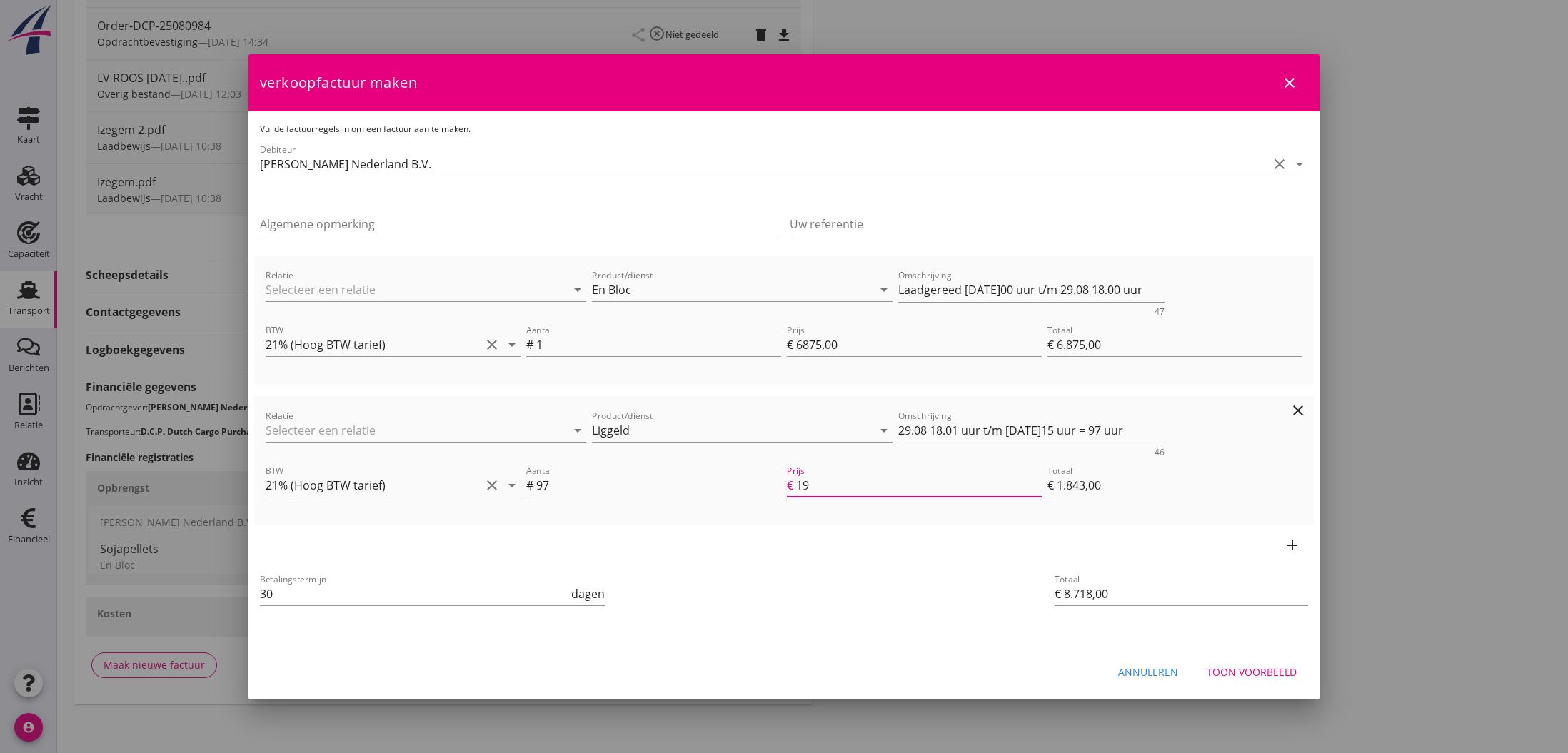
type input "19.3"
type input "€ 1.872,10"
type input "€ 8.750,98"
type input "19.34"
type input "€ 1.875,98"
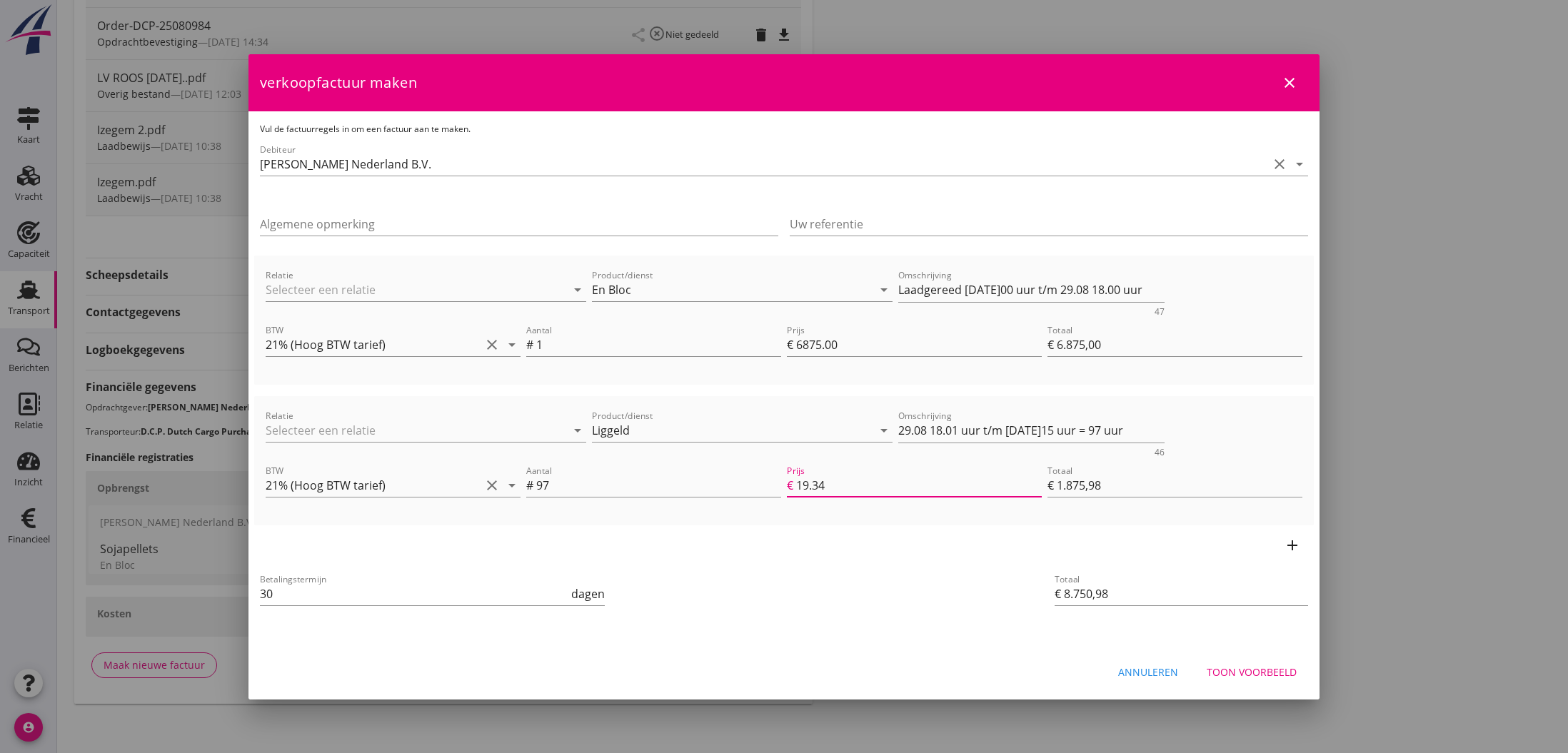
type input "19.34"
click at [1283, 675] on div "Toon voorbeeld" at bounding box center [1252, 672] width 90 height 15
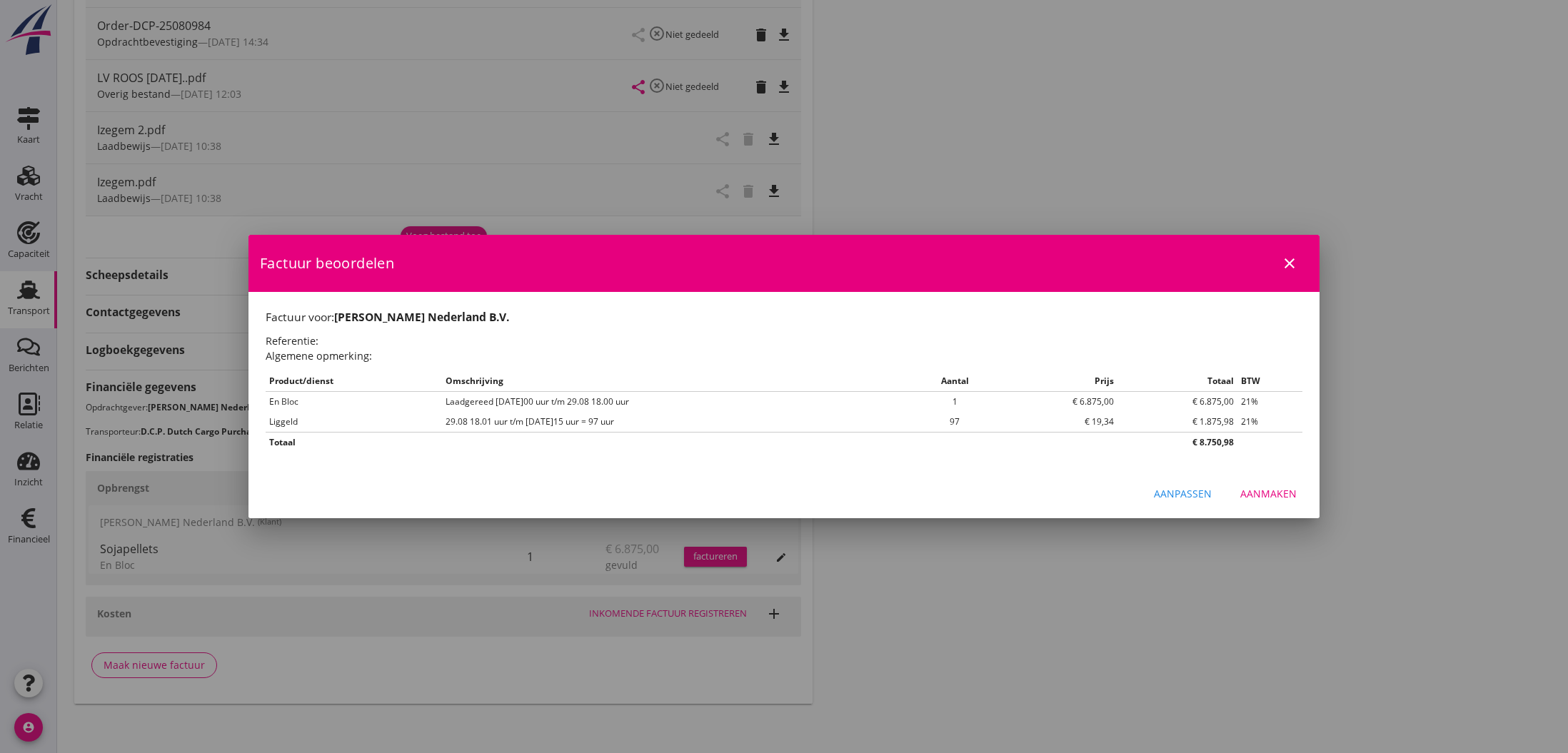
click at [1268, 496] on div "Aanmaken" at bounding box center [1268, 493] width 57 height 15
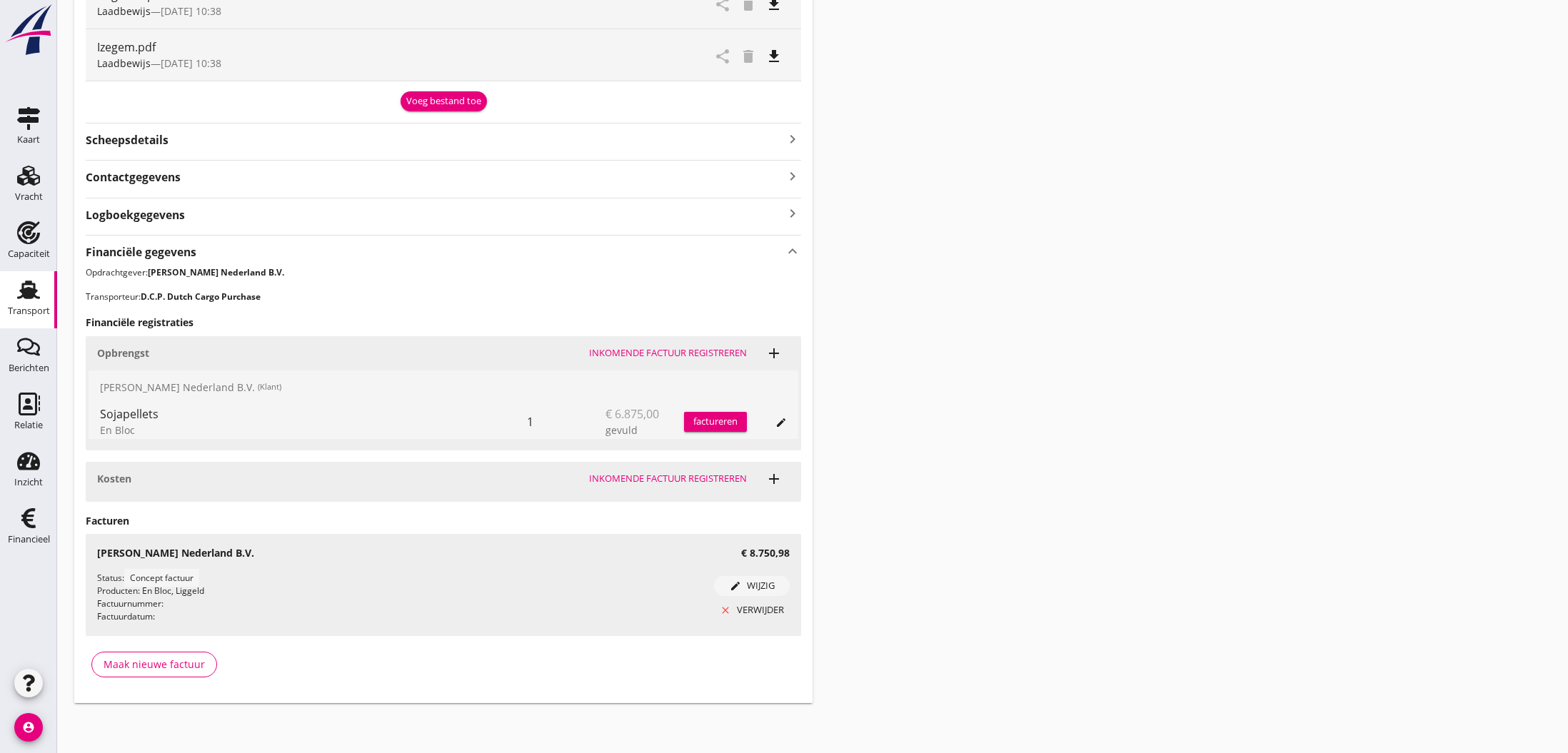
scroll to position [585, 0]
click at [27, 521] on use at bounding box center [29, 518] width 14 height 20
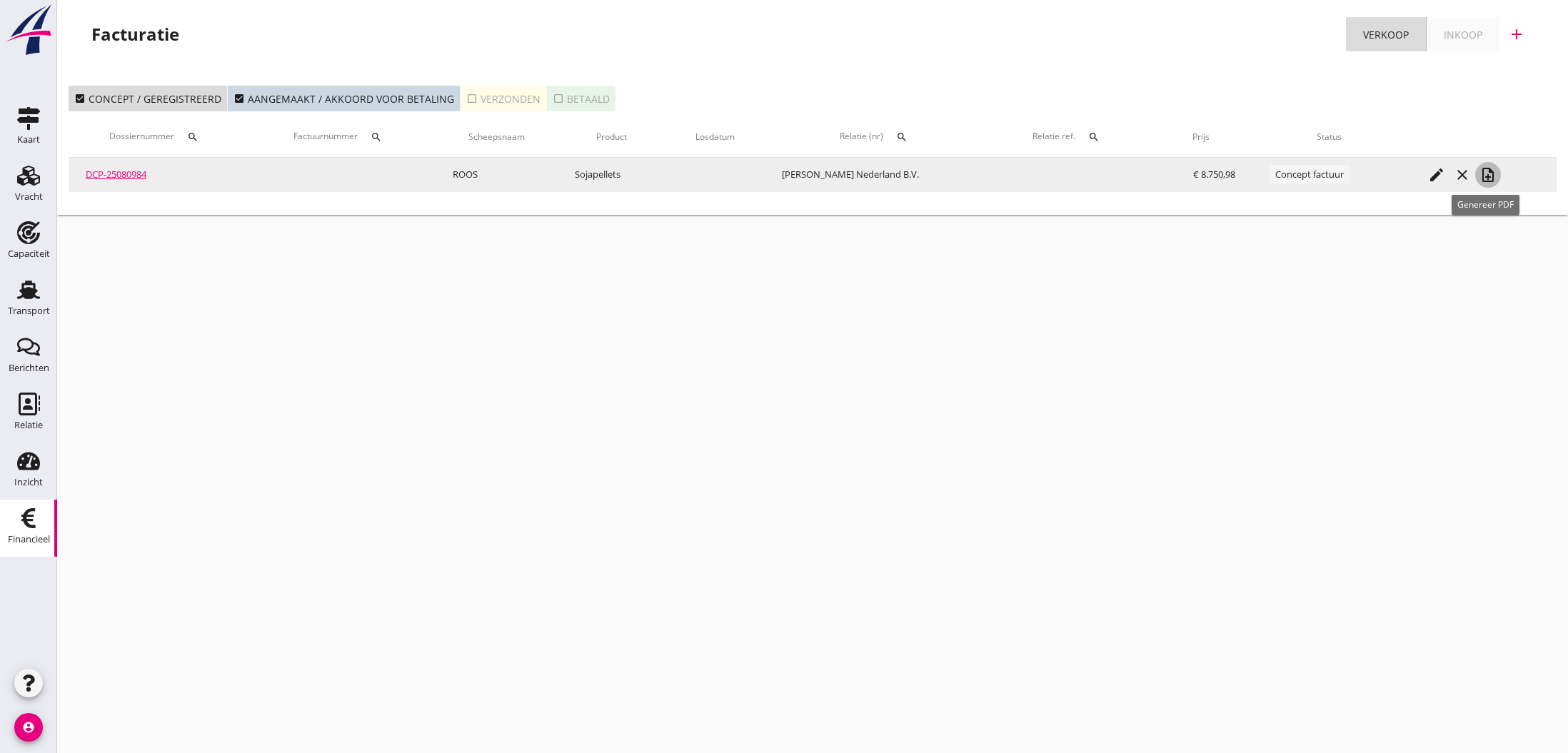
click at [1484, 177] on icon "note_add" at bounding box center [1487, 174] width 17 height 17
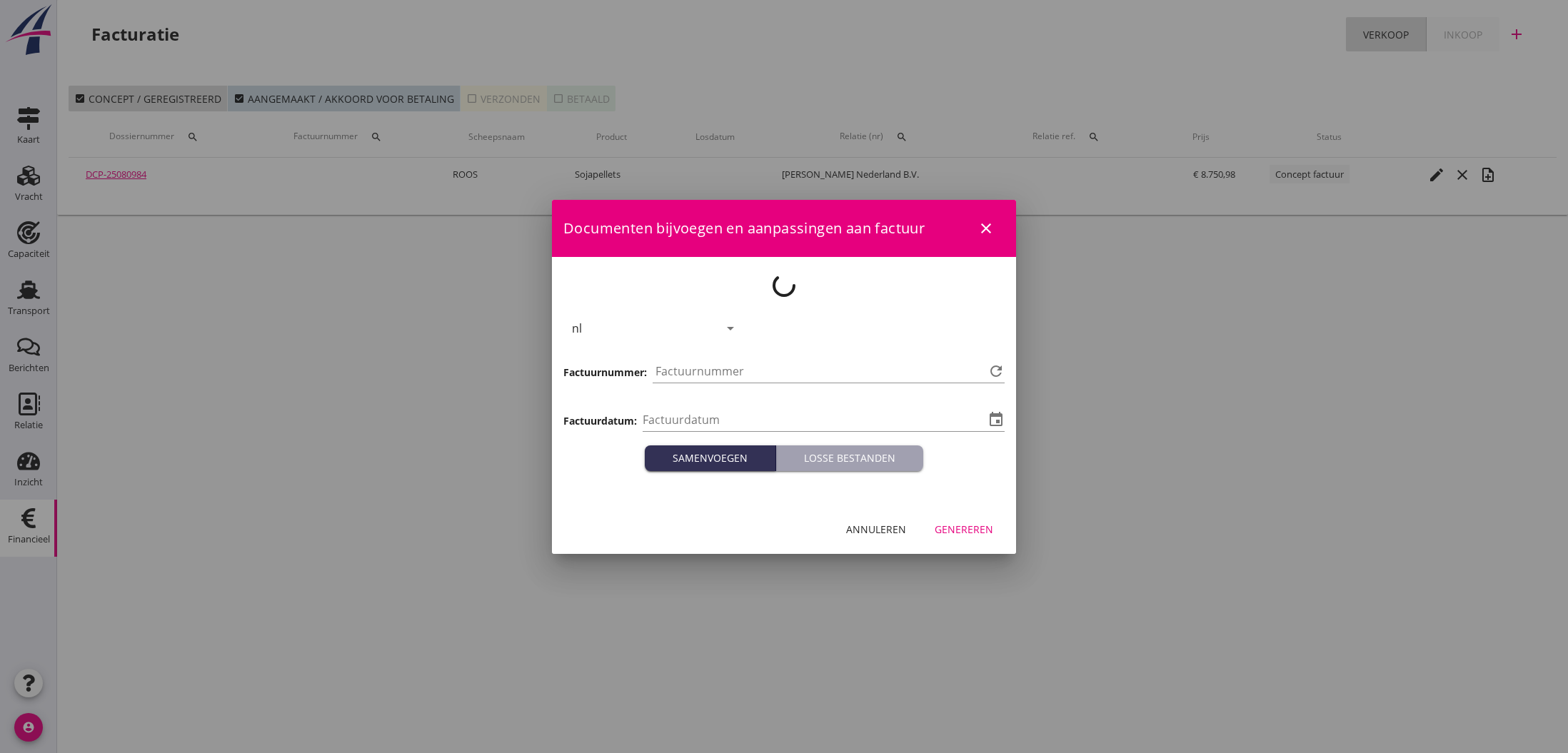
type input "[DATE]"
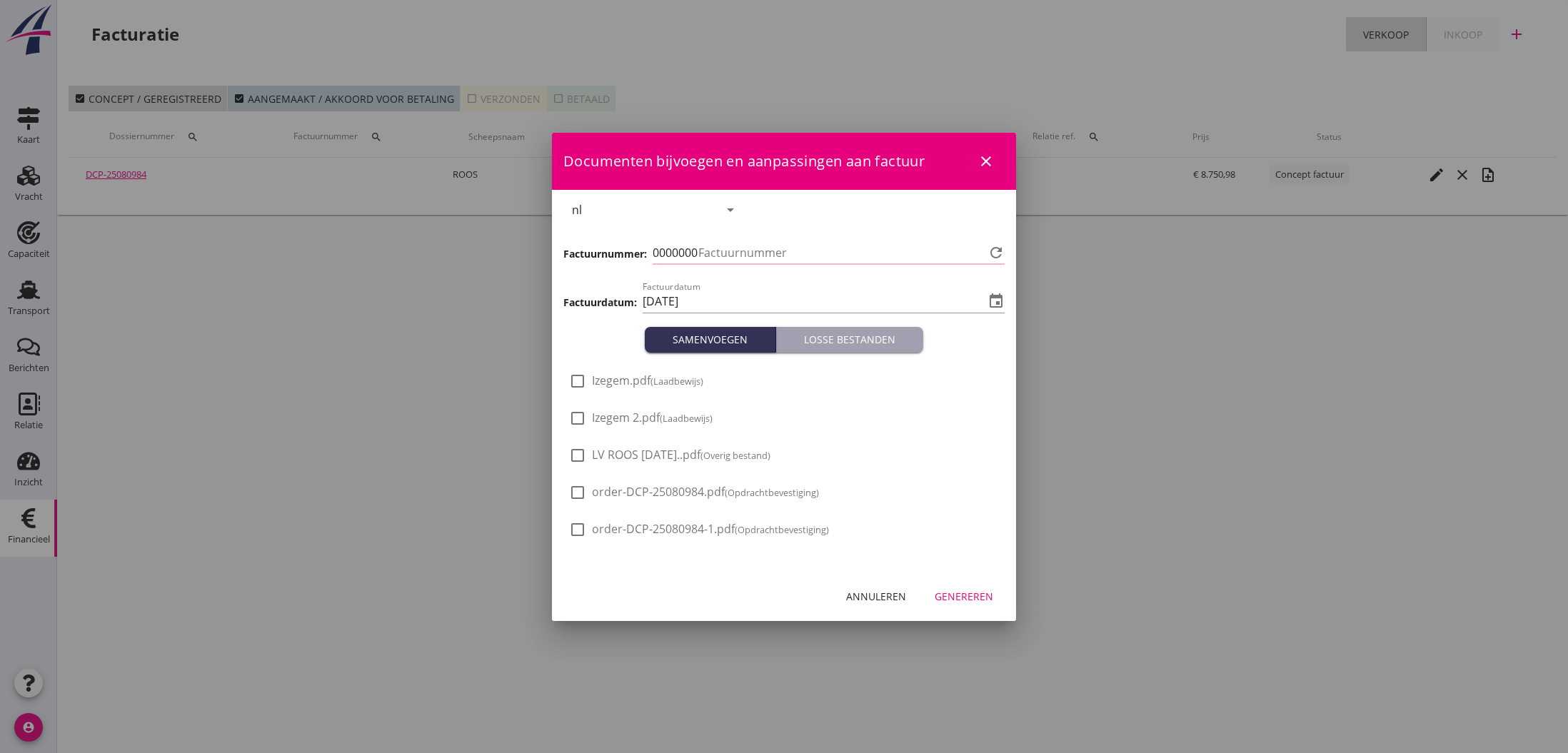
type input "786"
click at [973, 598] on div "Genereren" at bounding box center [963, 596] width 58 height 15
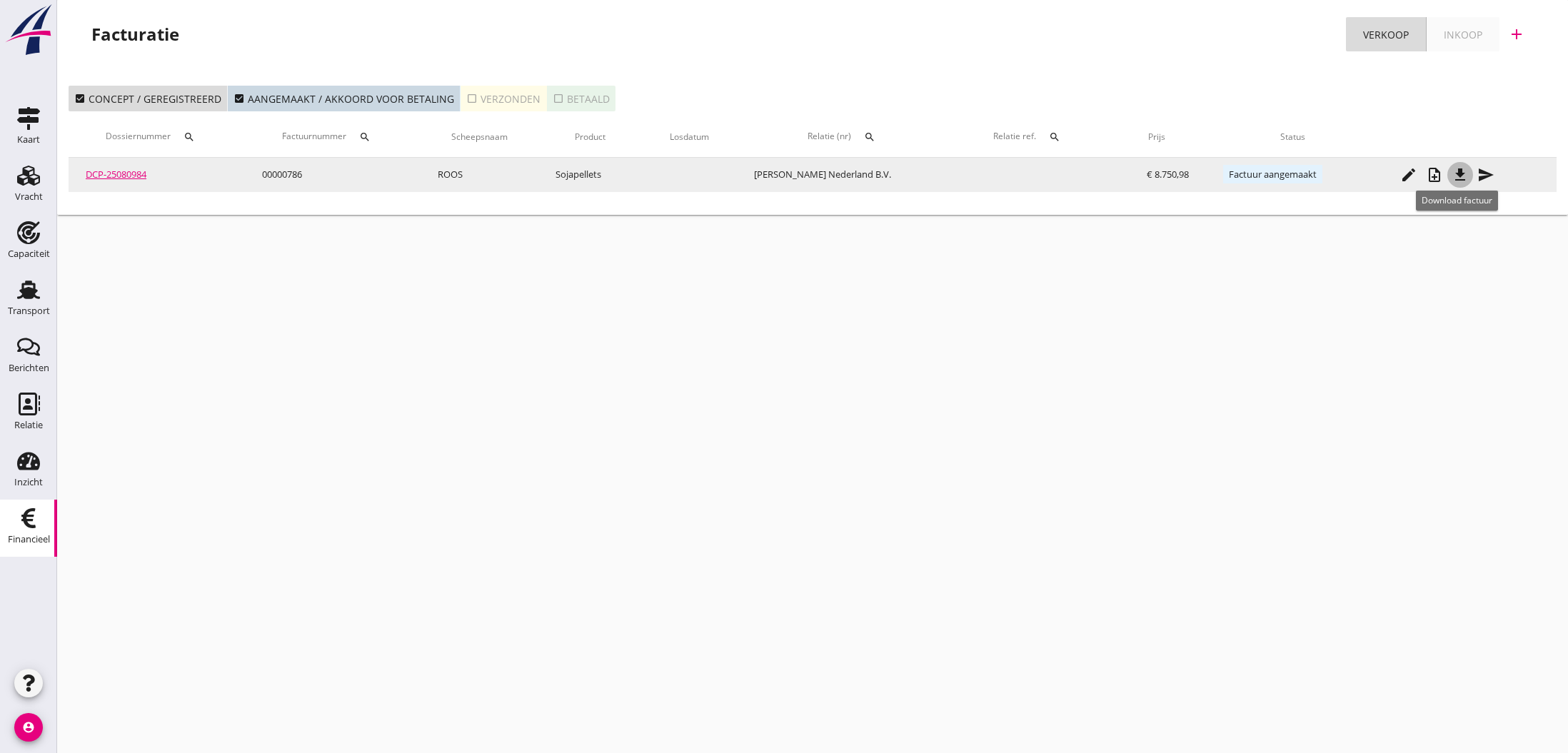
click at [1457, 171] on icon "file_download" at bounding box center [1460, 174] width 17 height 17
click at [1483, 172] on icon "send" at bounding box center [1486, 174] width 17 height 17
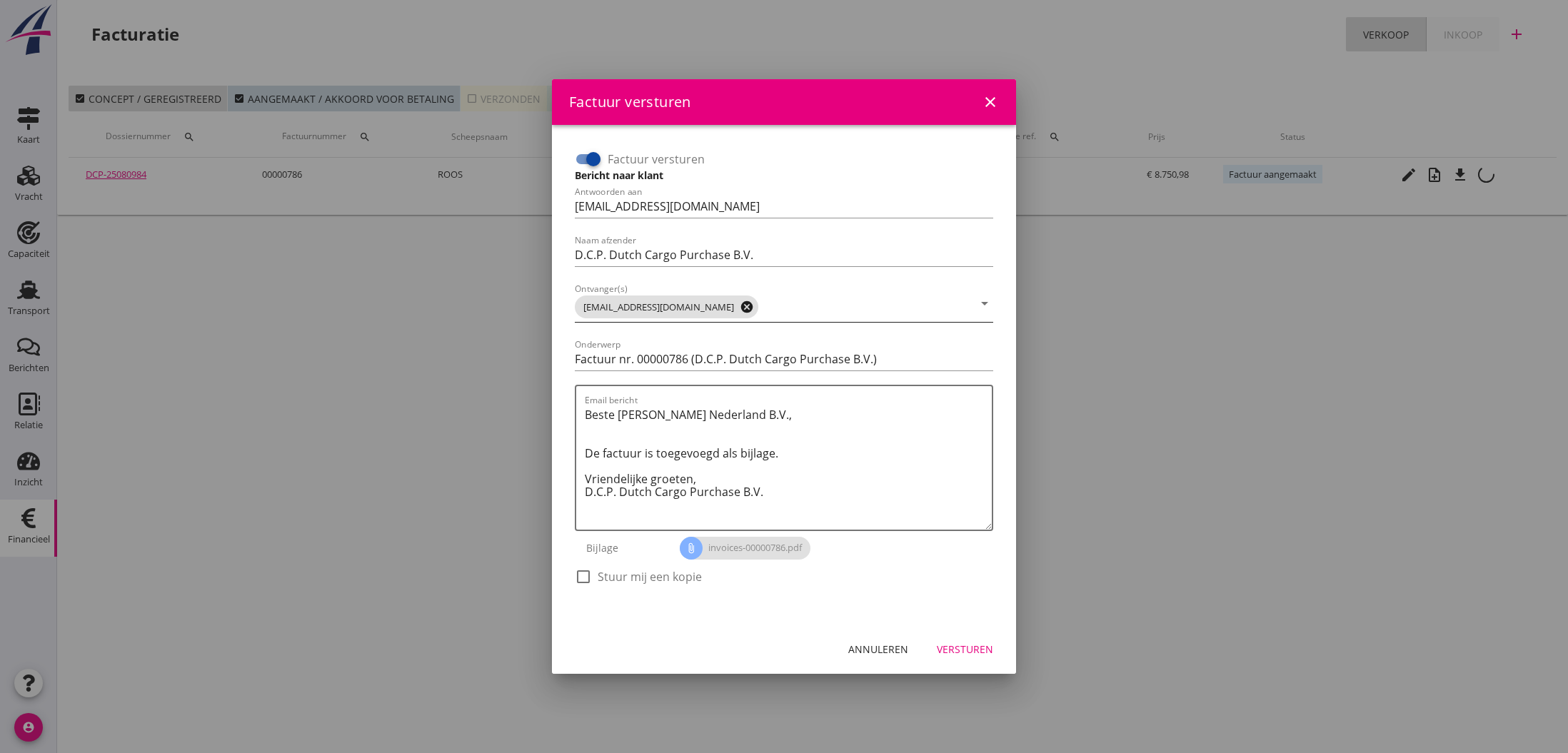
click at [740, 304] on icon "cancel" at bounding box center [747, 307] width 14 height 14
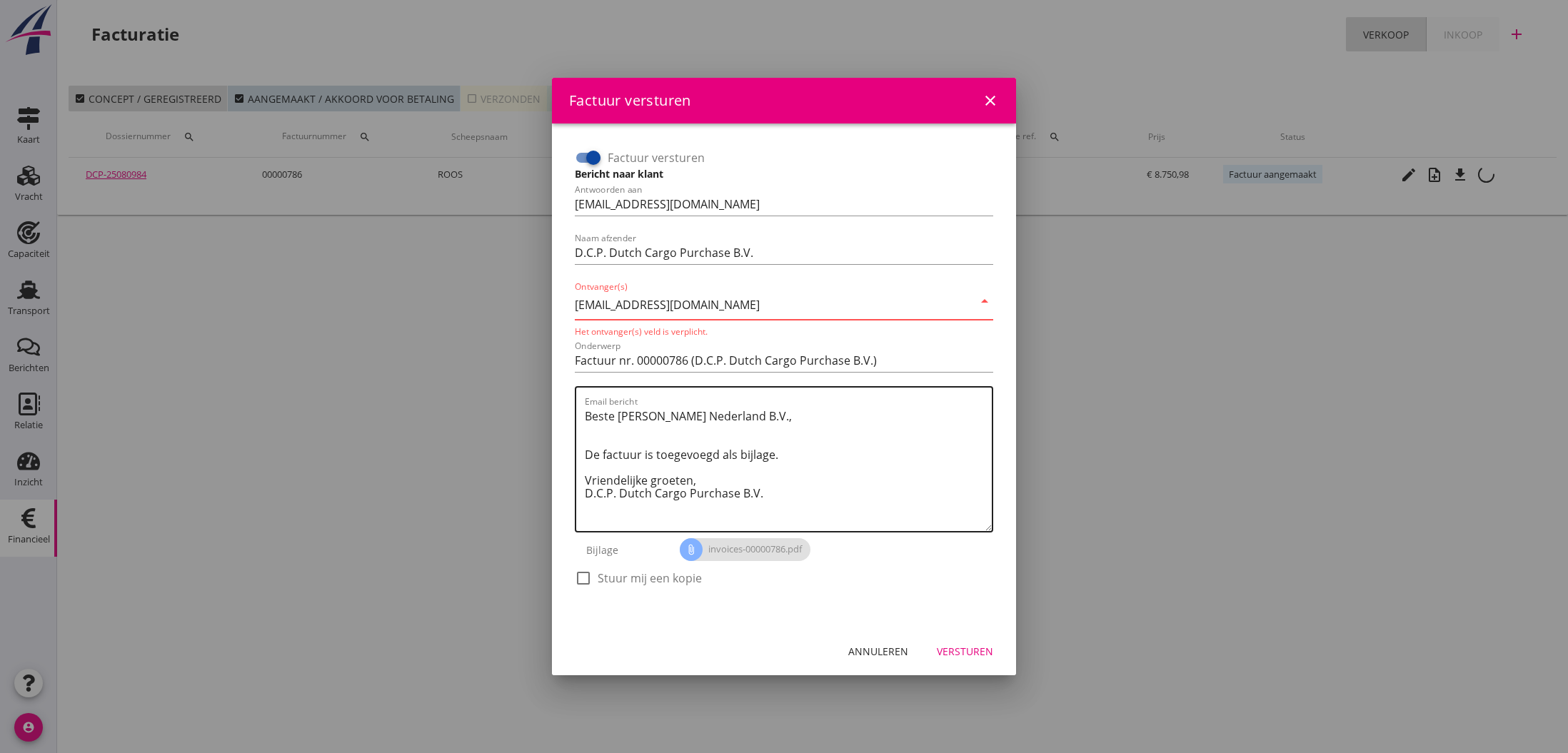
type input "[EMAIL_ADDRESS][DOMAIN_NAME]"
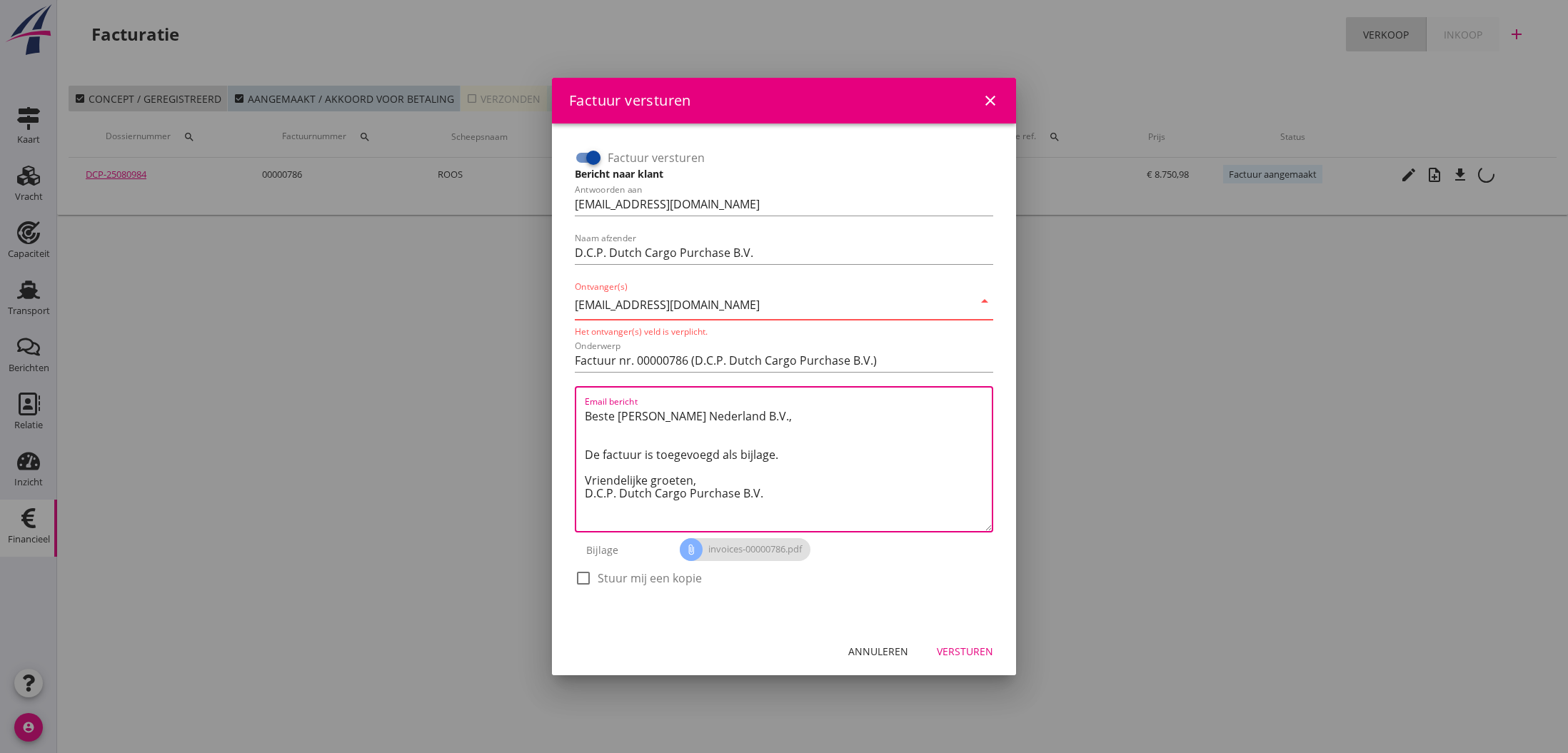
paste textarea "[EMAIL_ADDRESS][DOMAIN_NAME]"
type textarea "Beste [PERSON_NAME] Nederland B.V., [EMAIL_ADDRESS][DOMAIN_NAME] De factuur is …"
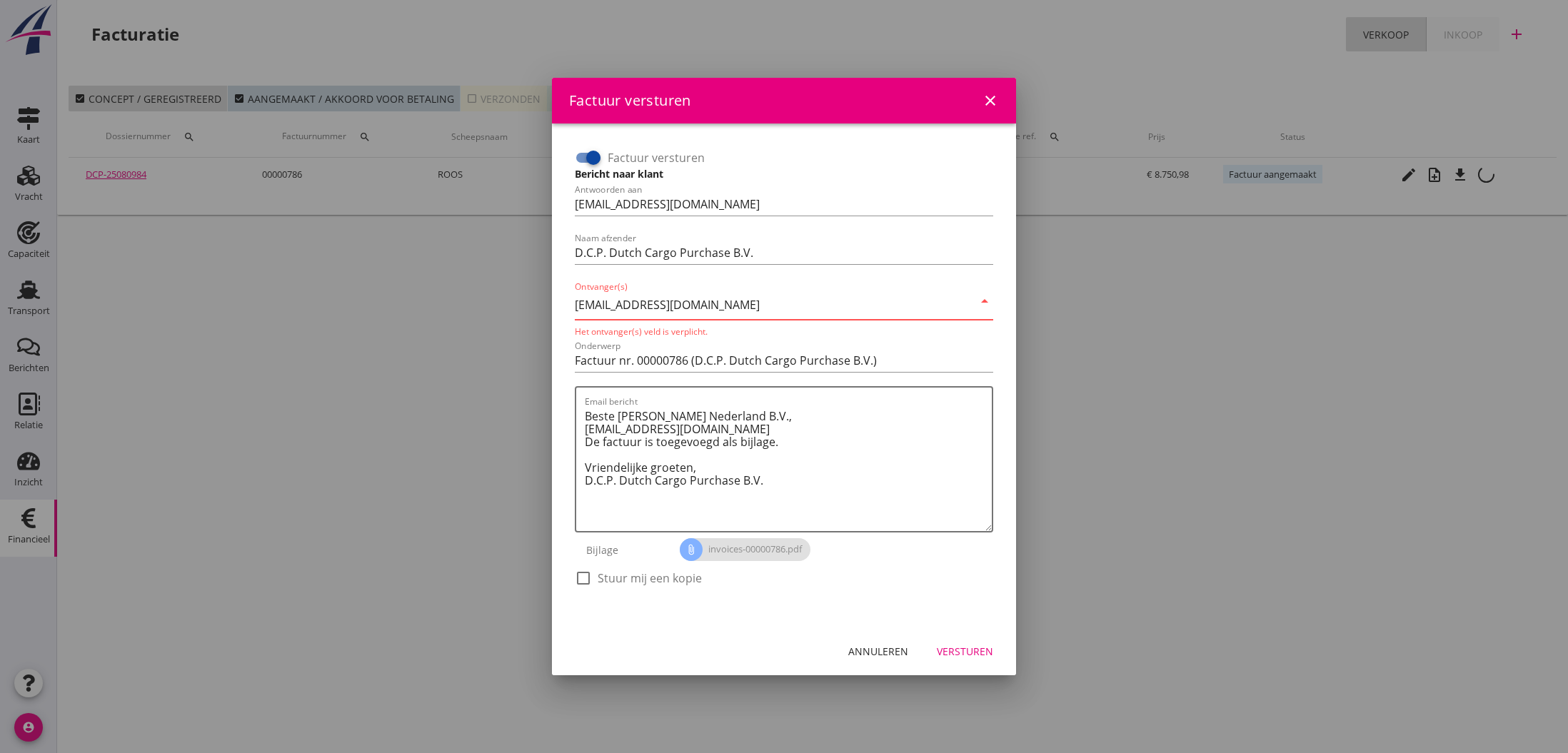
click at [737, 302] on input "[EMAIL_ADDRESS][DOMAIN_NAME]" at bounding box center [774, 304] width 399 height 23
click at [802, 469] on textarea "Beste [PERSON_NAME] Nederland B.V., [EMAIL_ADDRESS][DOMAIN_NAME] De factuur is …" at bounding box center [788, 468] width 407 height 126
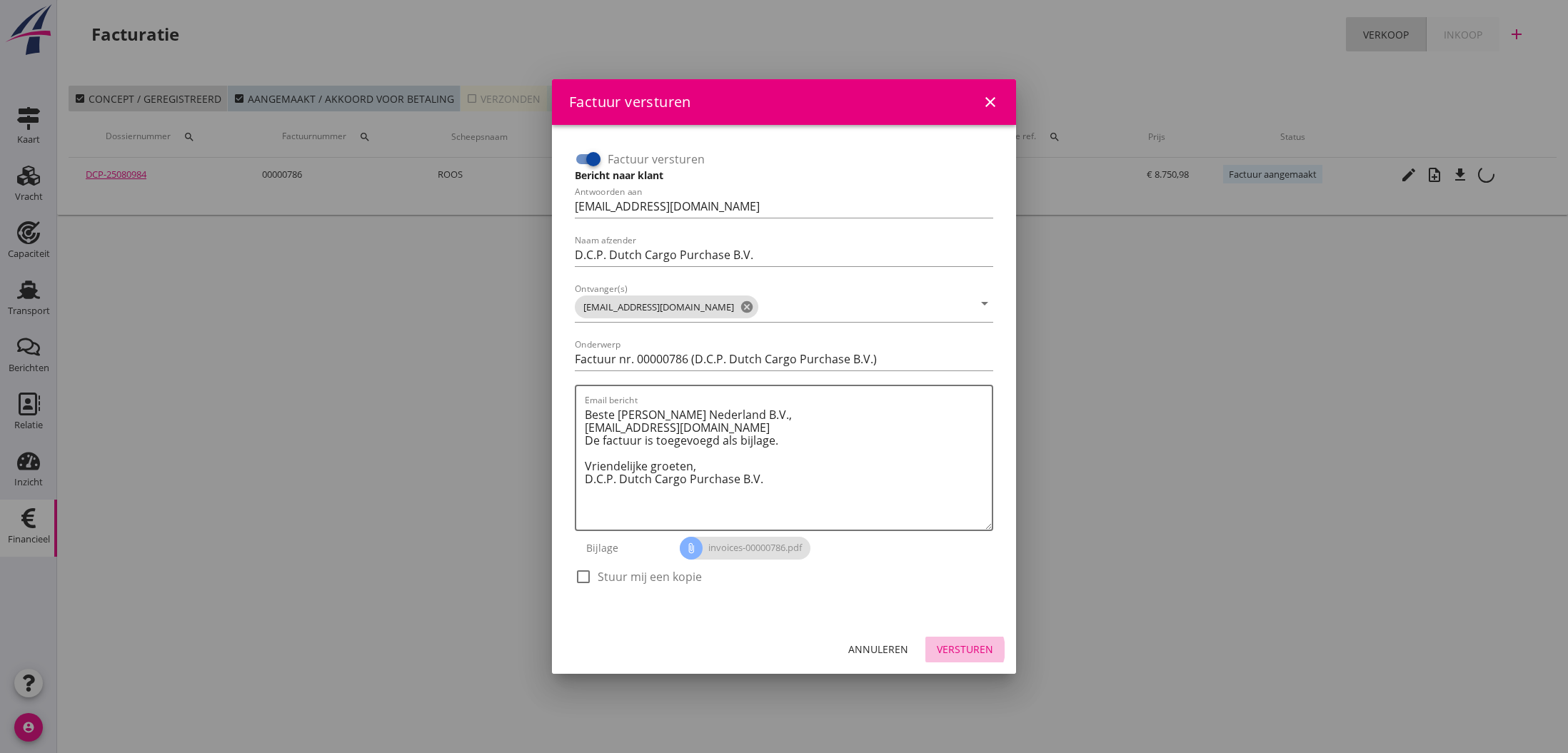
click at [953, 649] on div "Versturen" at bounding box center [965, 649] width 57 height 15
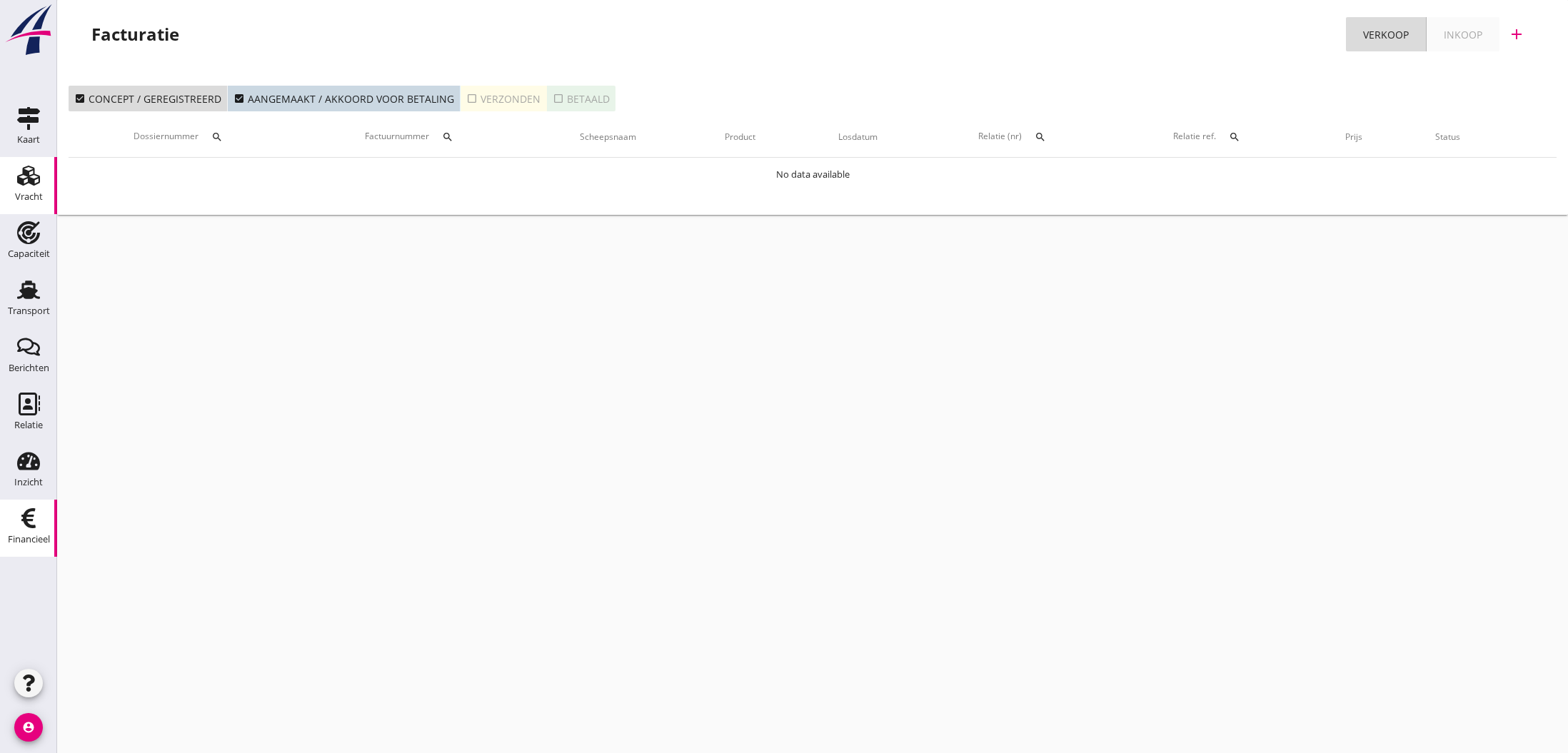
click at [30, 184] on use at bounding box center [28, 175] width 23 height 20
